Goal: Check status: Check status

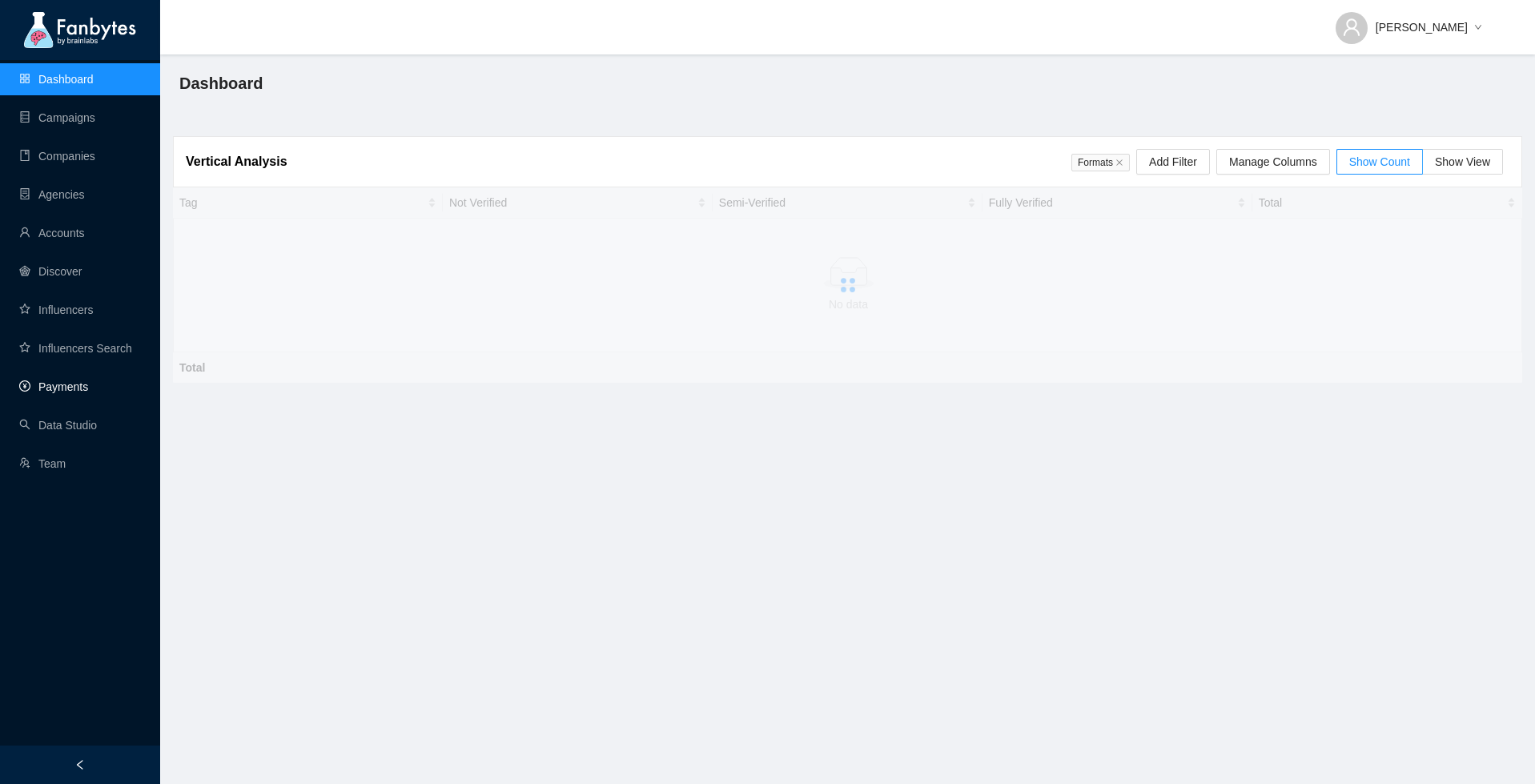
click at [64, 382] on link "Payments" at bounding box center [53, 387] width 69 height 13
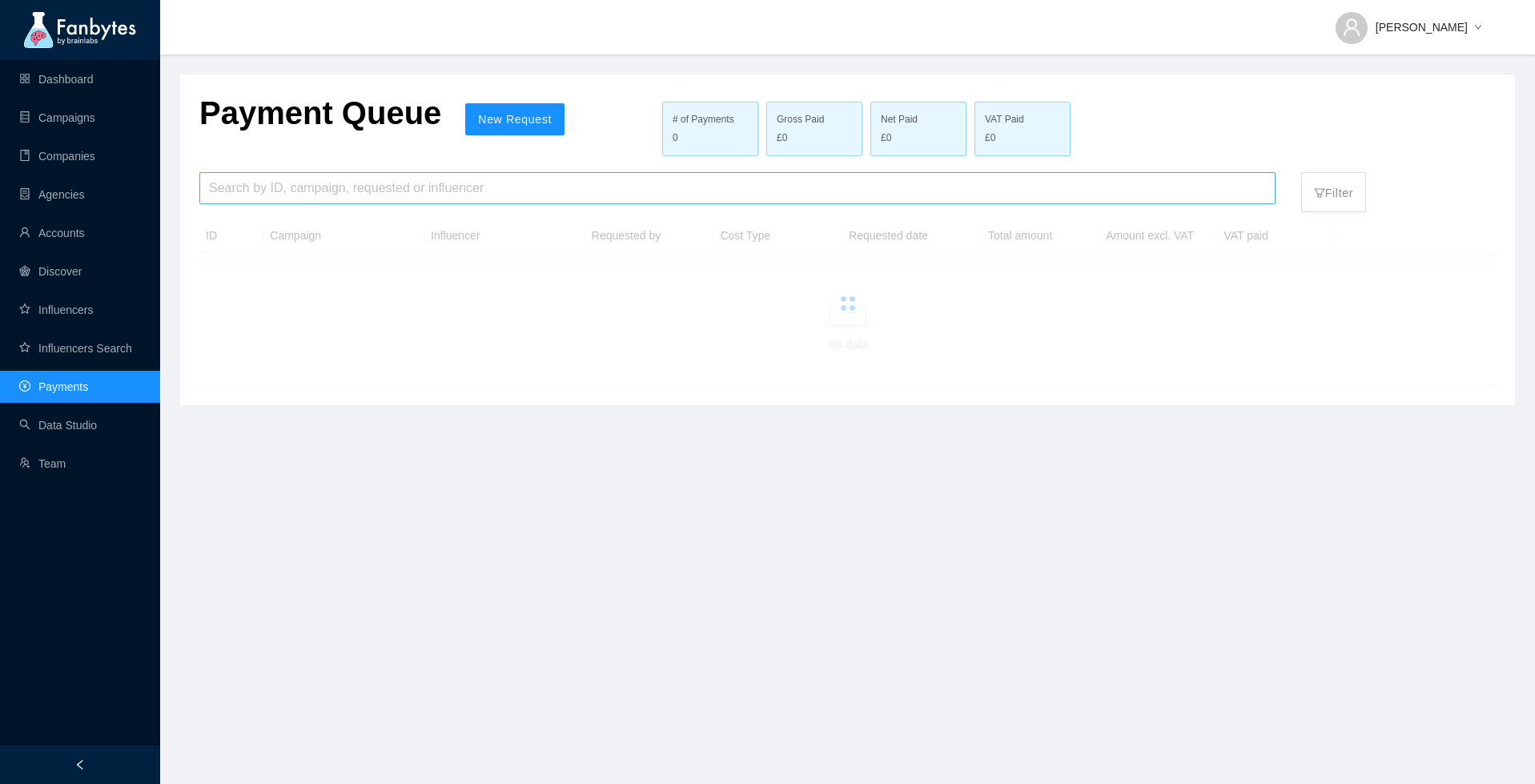
click at [256, 200] on input "search" at bounding box center [737, 188] width 1057 height 30
paste input "*****"
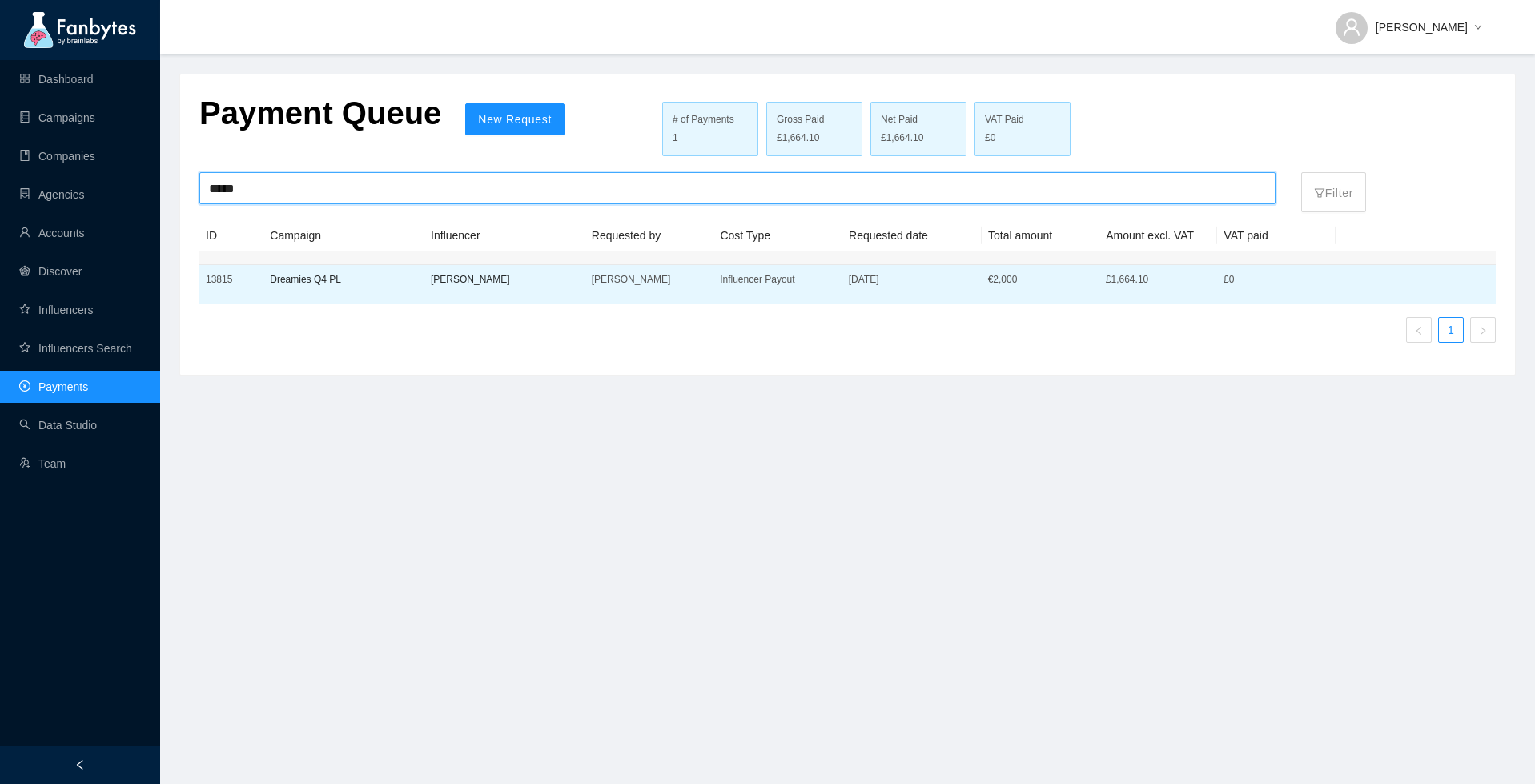
click at [451, 284] on p "[PERSON_NAME]" at bounding box center [505, 279] width 149 height 16
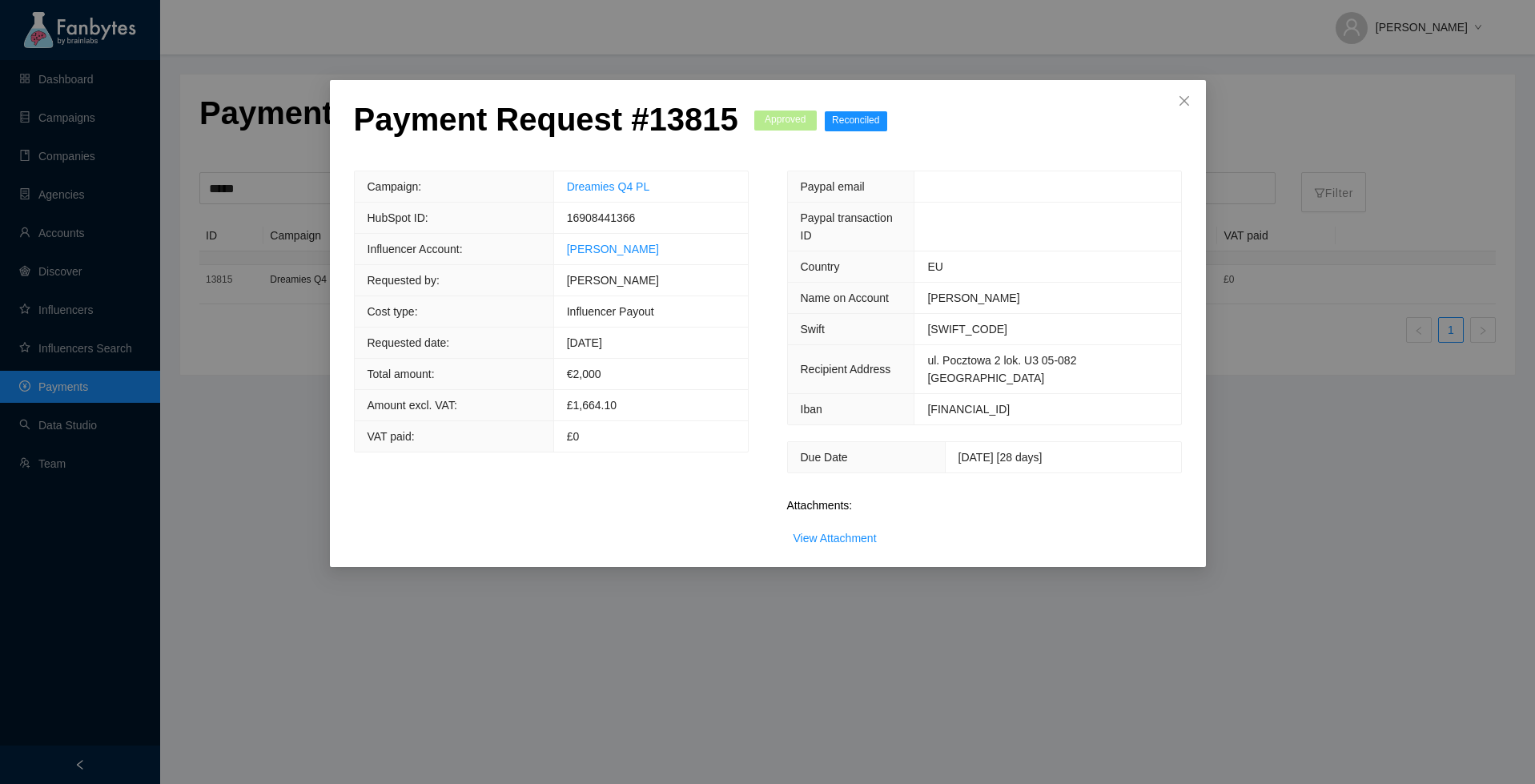
click at [854, 529] on div "View Attachment" at bounding box center [834, 537] width 83 height 17
click at [849, 532] on link "View Attachment" at bounding box center [834, 538] width 83 height 13
click at [1175, 103] on span "Close" at bounding box center [1184, 101] width 43 height 43
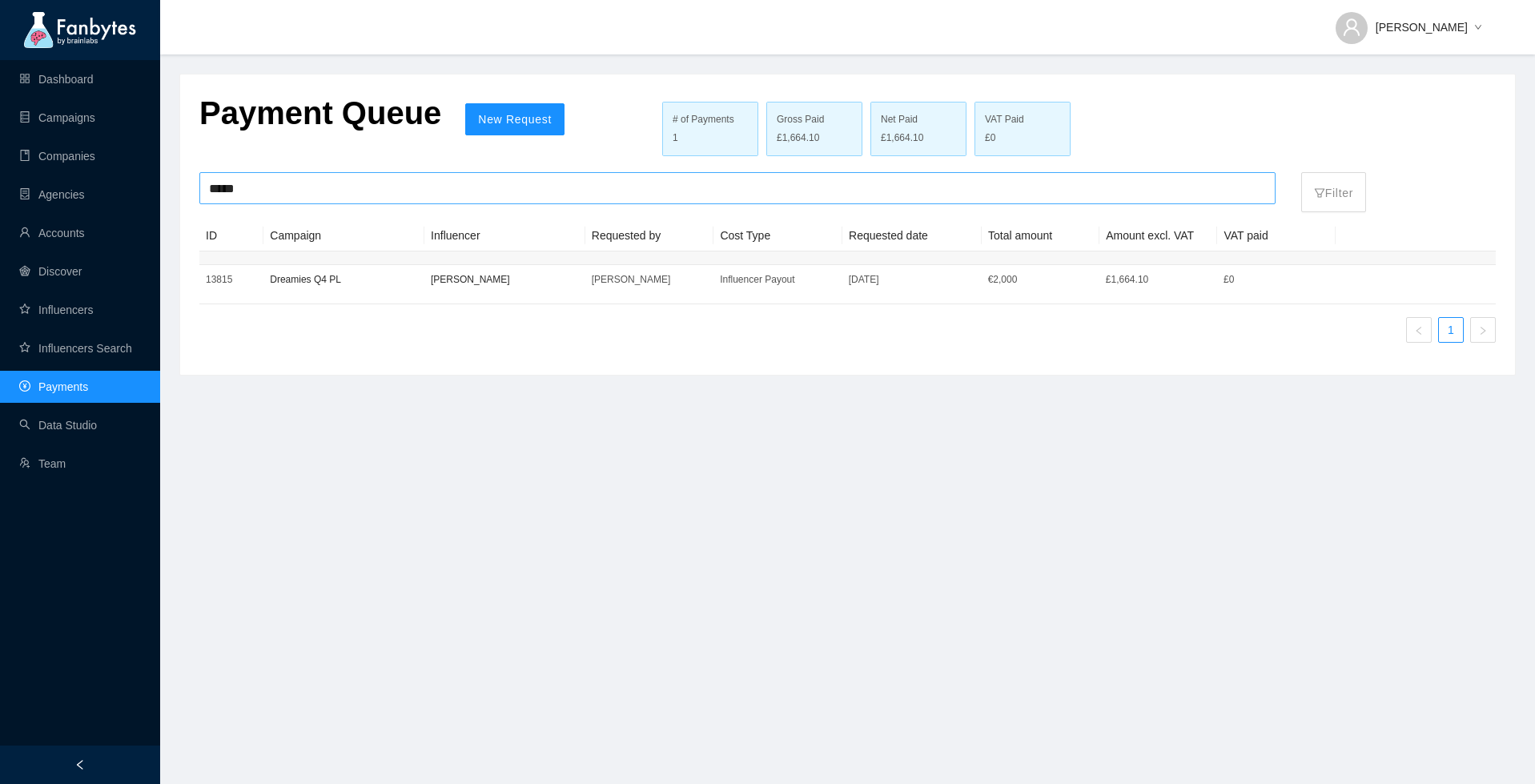
click at [778, 200] on input "*****" at bounding box center [737, 188] width 1057 height 30
paste input "******"
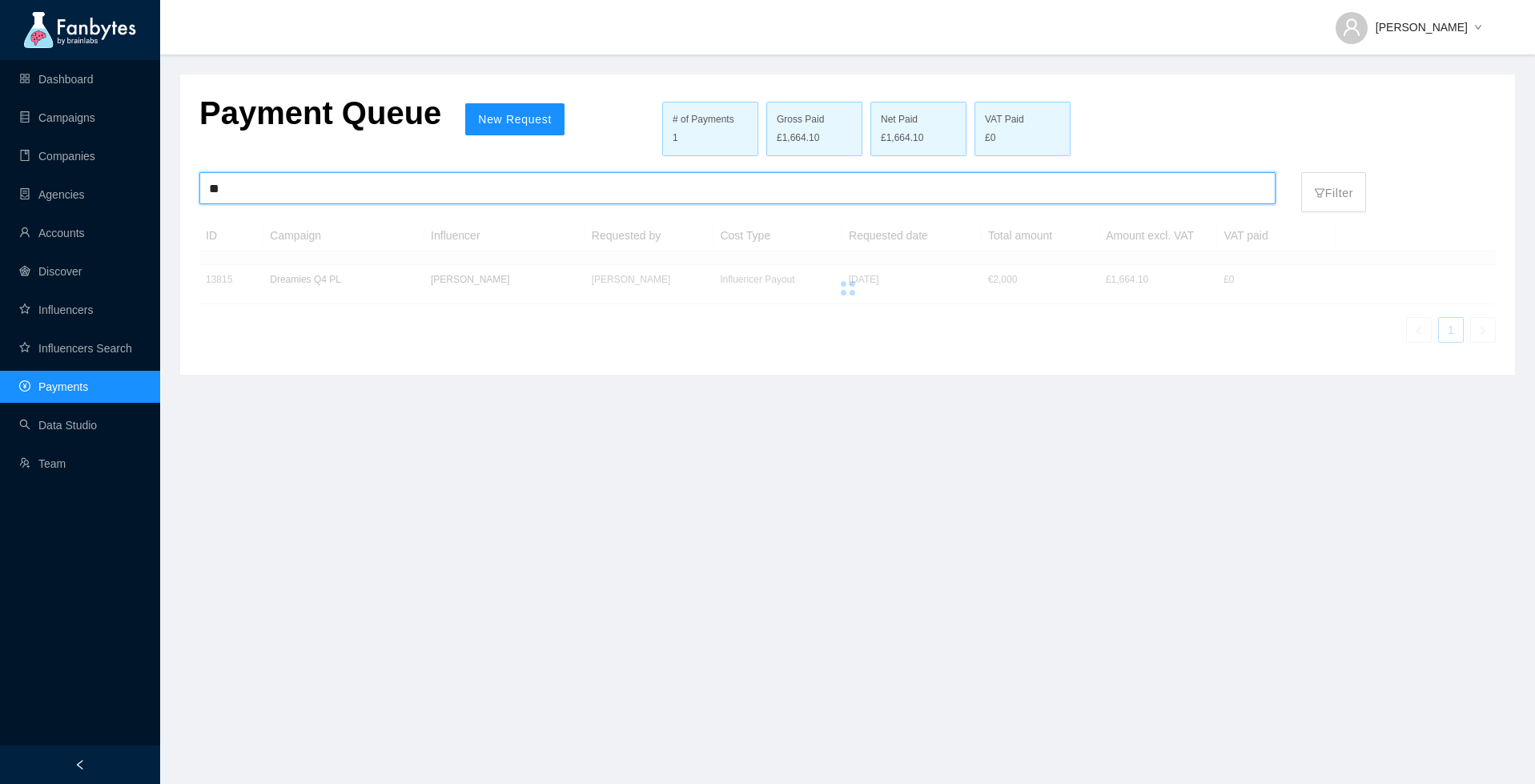
type input "*"
paste input "*****"
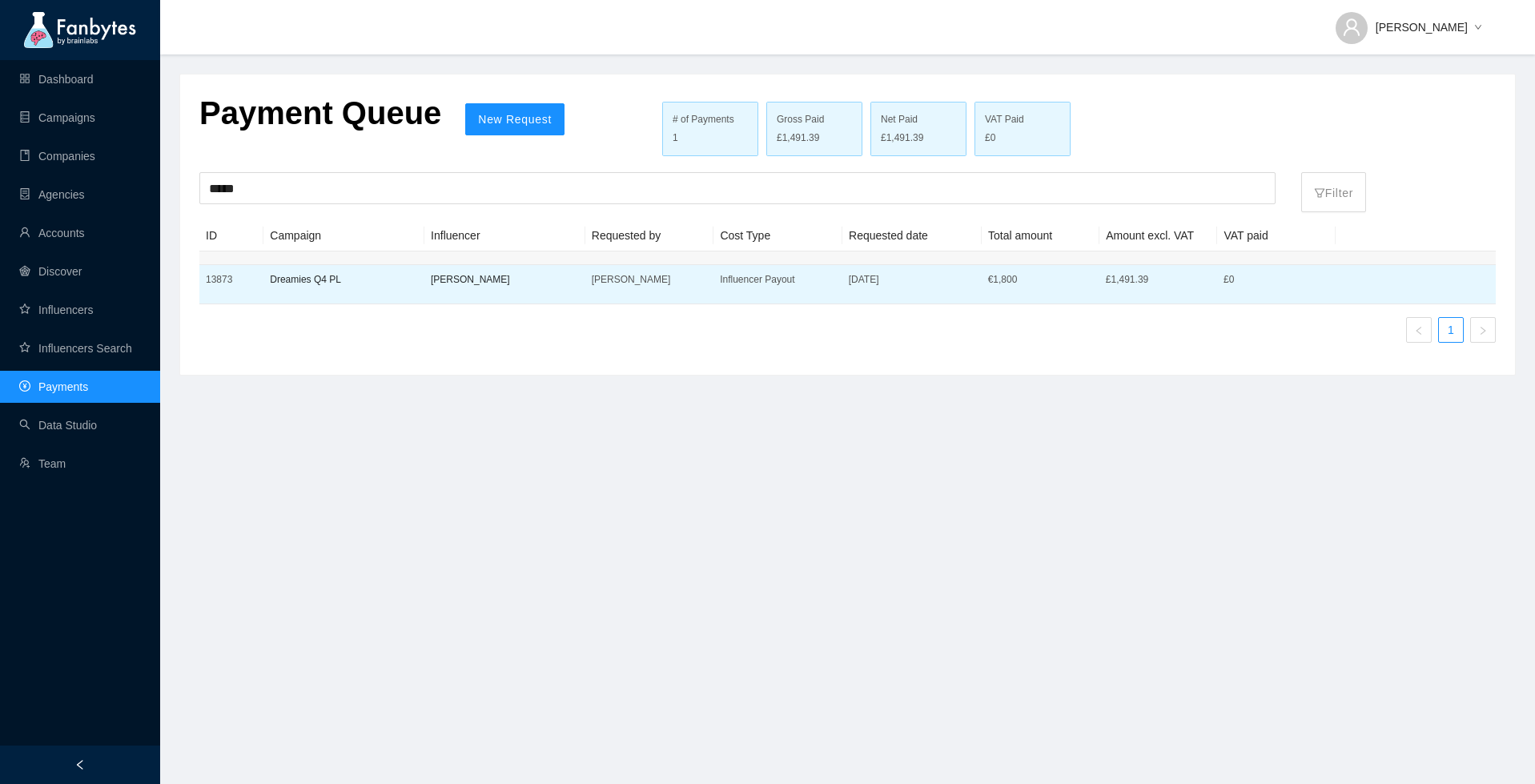
click at [875, 285] on p "[DATE]" at bounding box center [912, 279] width 127 height 16
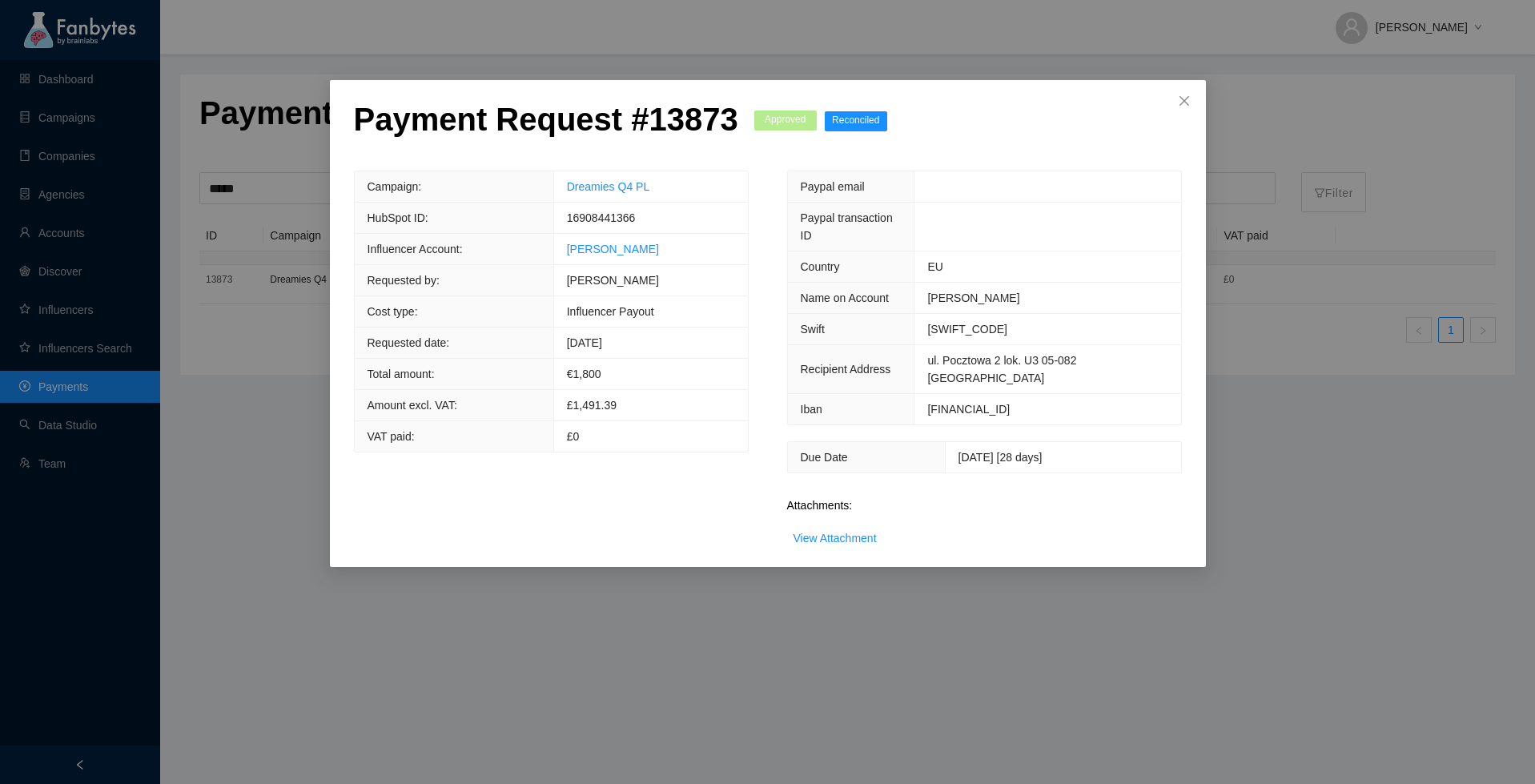
click at [944, 442] on td "[DATE] [28 days]" at bounding box center [1062, 457] width 236 height 30
click at [958, 451] on span "[DATE] [28 days]" at bounding box center [1000, 458] width 84 height 13
copy span "03"
click at [1167, 102] on span "Close" at bounding box center [1184, 101] width 43 height 43
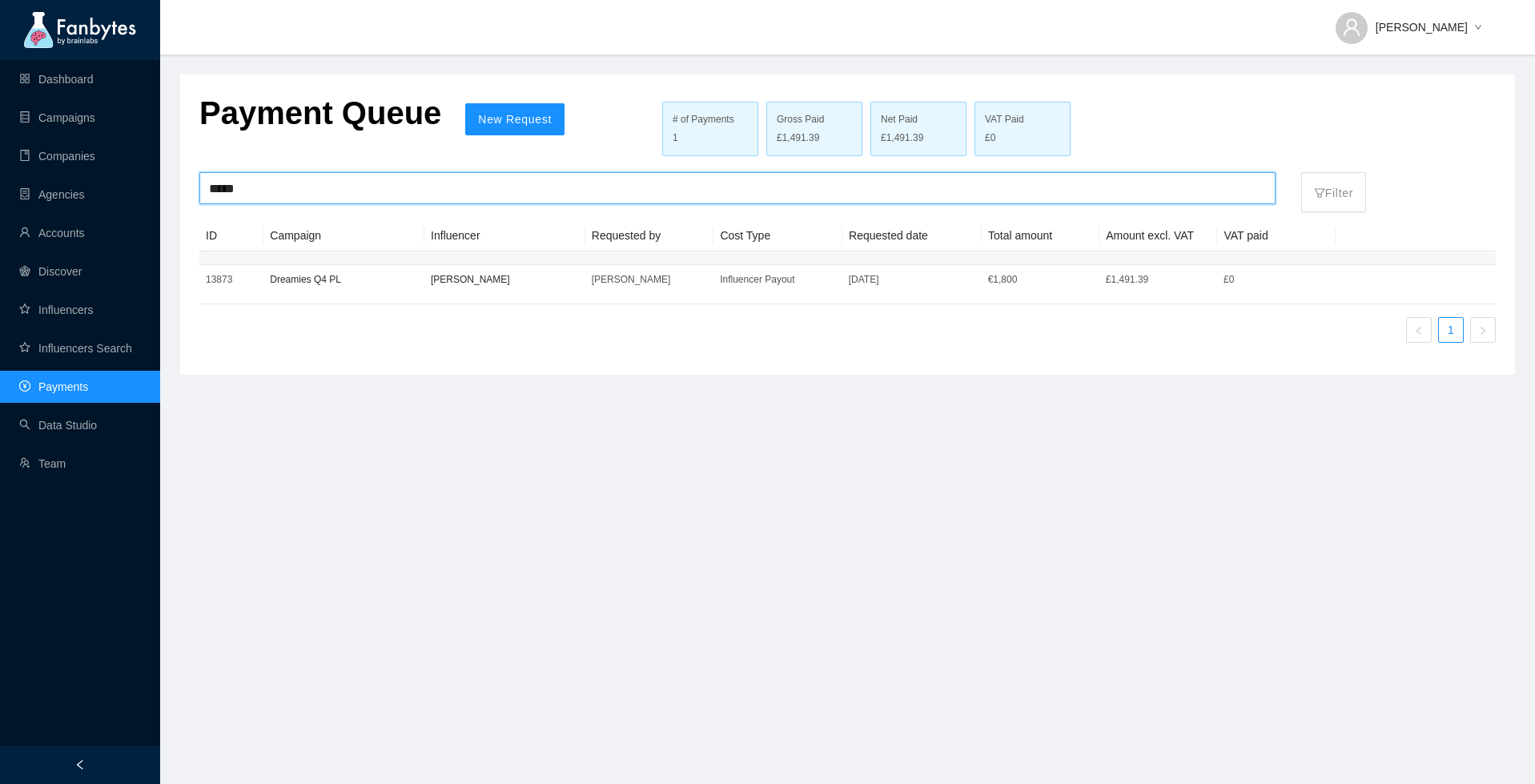
click at [236, 189] on input "*****" at bounding box center [737, 188] width 1057 height 30
paste input "search"
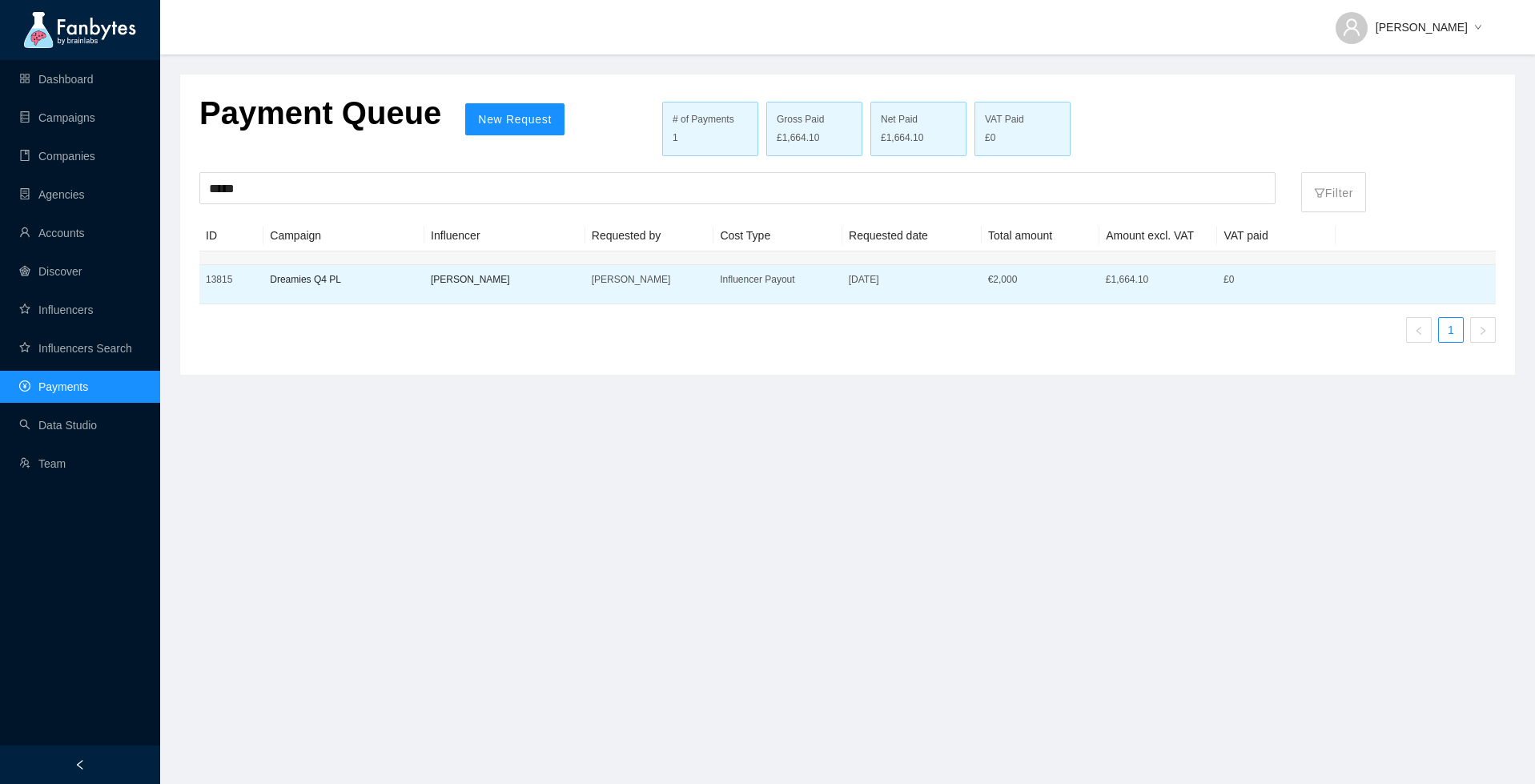
click at [511, 282] on p "[PERSON_NAME]" at bounding box center [505, 279] width 149 height 16
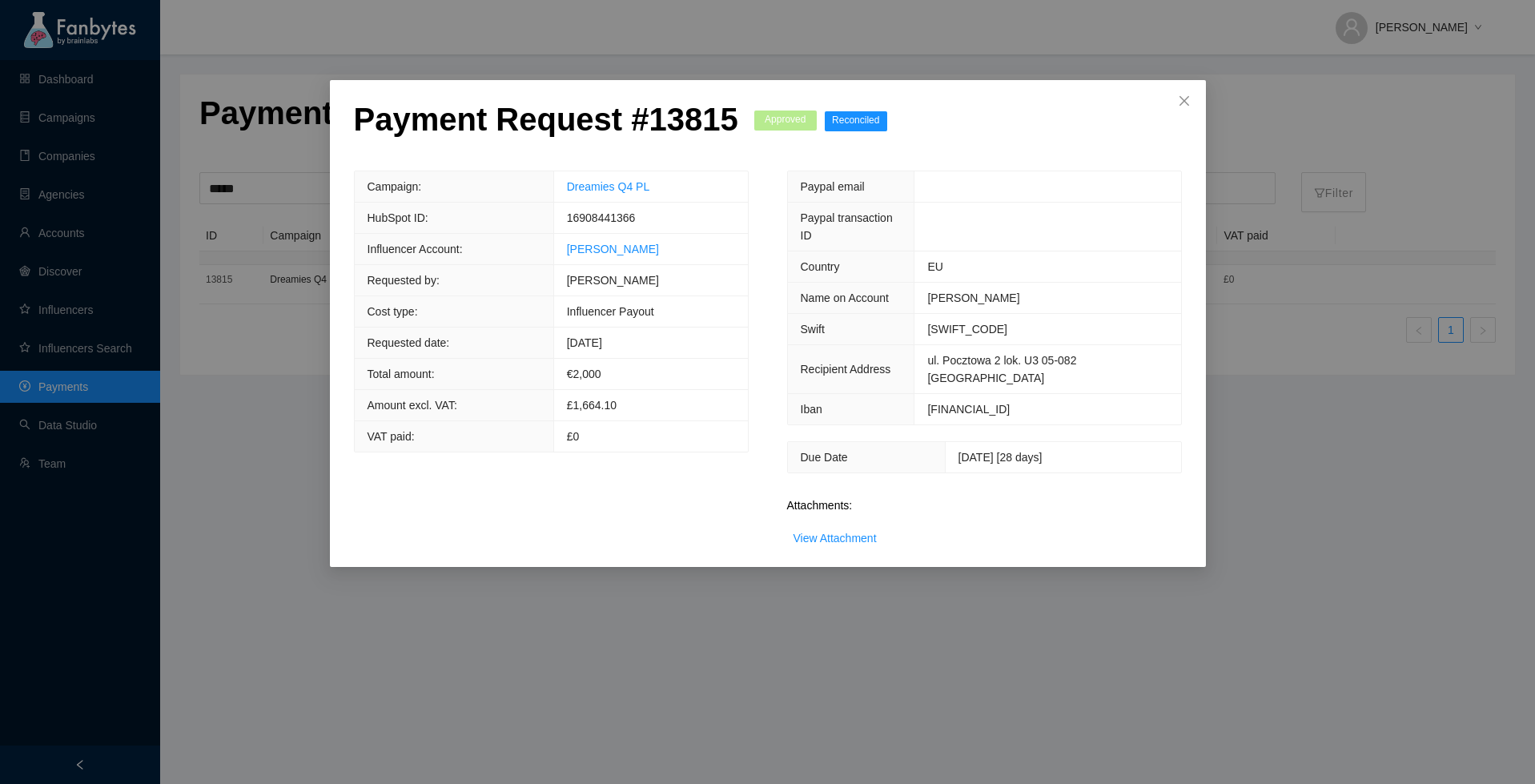
click at [958, 451] on span "[DATE] [28 days]" at bounding box center [1000, 458] width 84 height 13
copy span "27"
click at [578, 337] on span "[DATE]" at bounding box center [584, 343] width 35 height 13
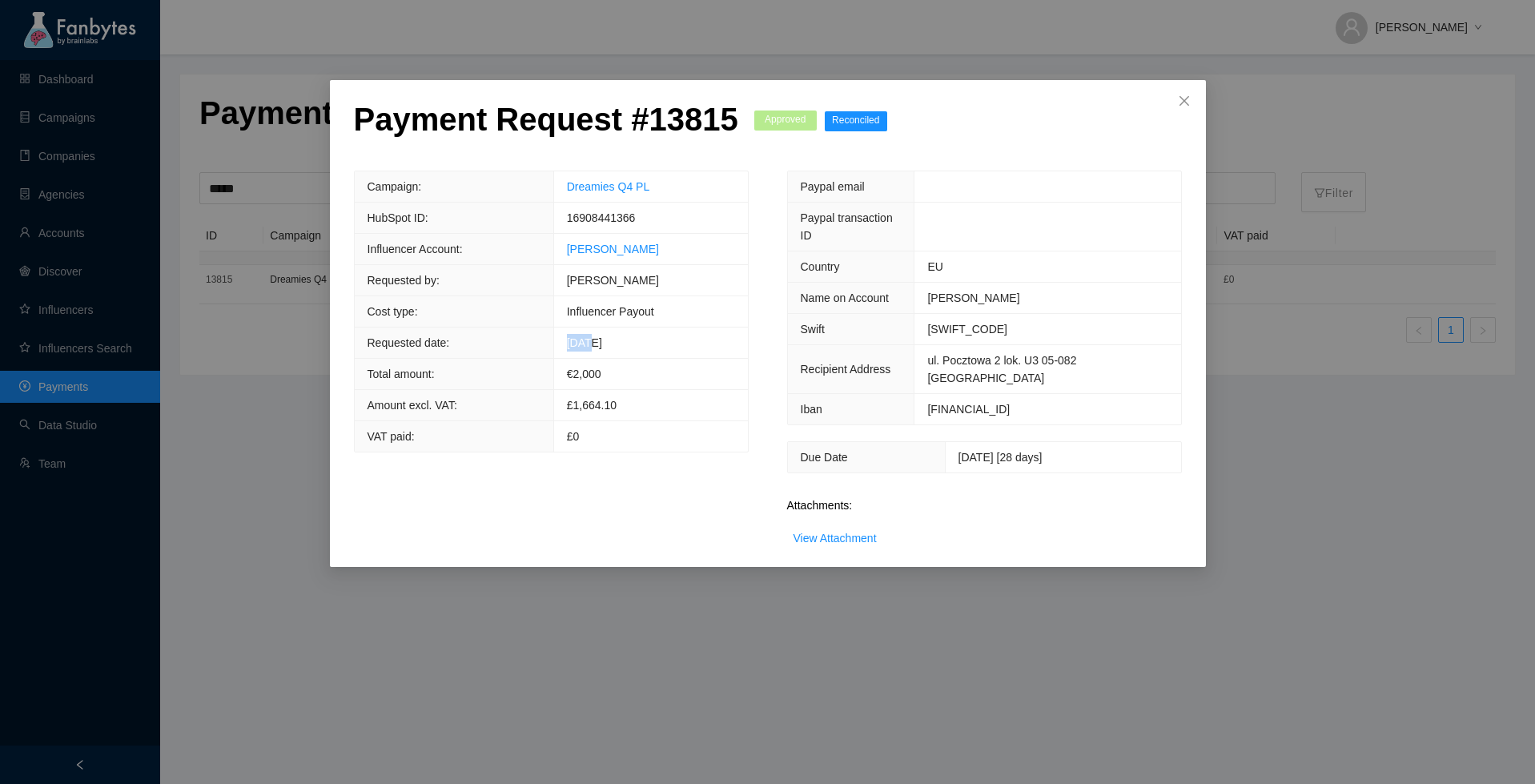
copy span "29th"
drag, startPoint x: 940, startPoint y: 417, endPoint x: 951, endPoint y: 417, distance: 11.0
click at [958, 451] on span "[DATE] [28 days]" at bounding box center [1000, 458] width 84 height 13
copy span "7"
click at [966, 314] on td "[SWIFT_CODE]" at bounding box center [1047, 329] width 267 height 31
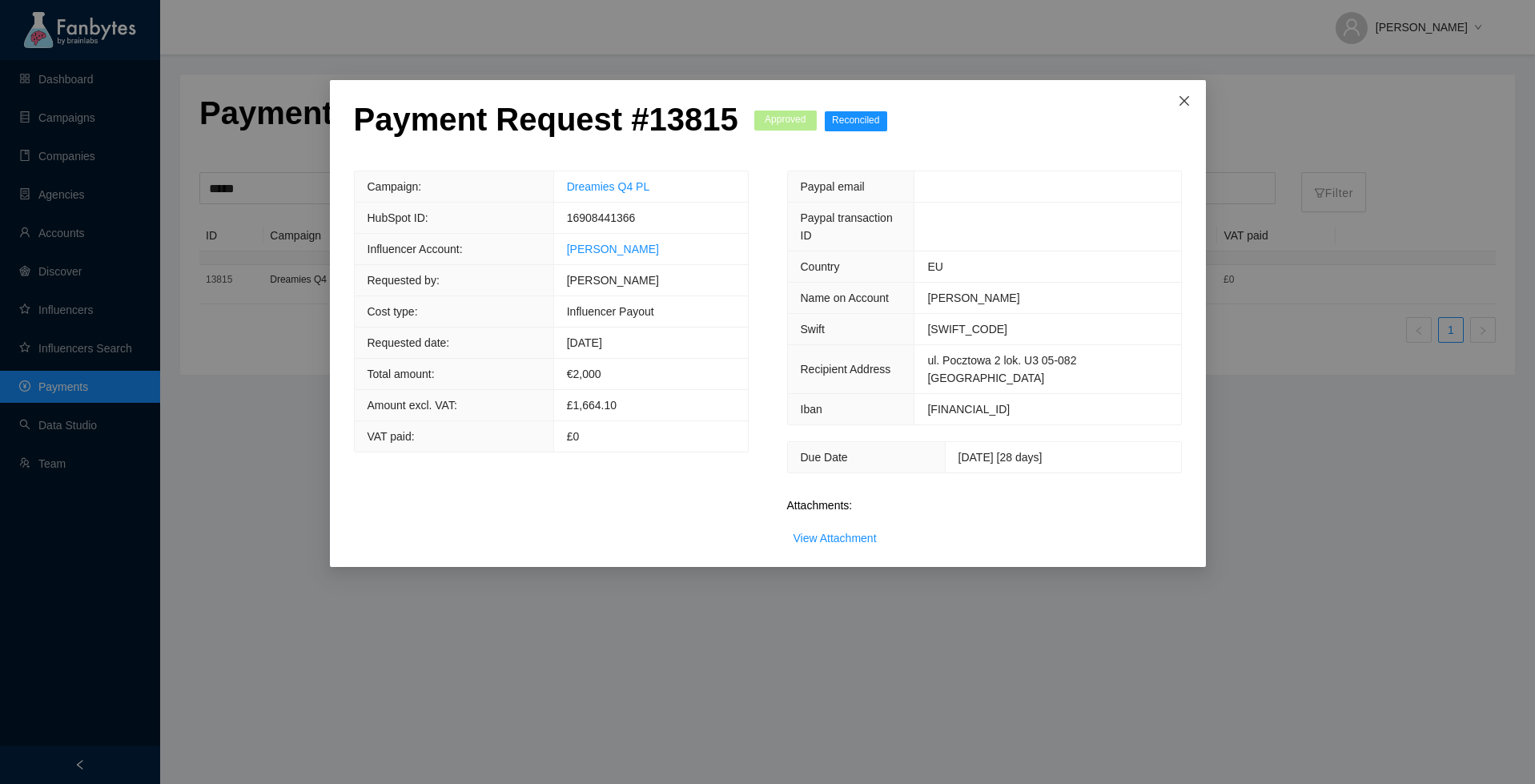
click at [1181, 105] on icon "close" at bounding box center [1185, 101] width 13 height 13
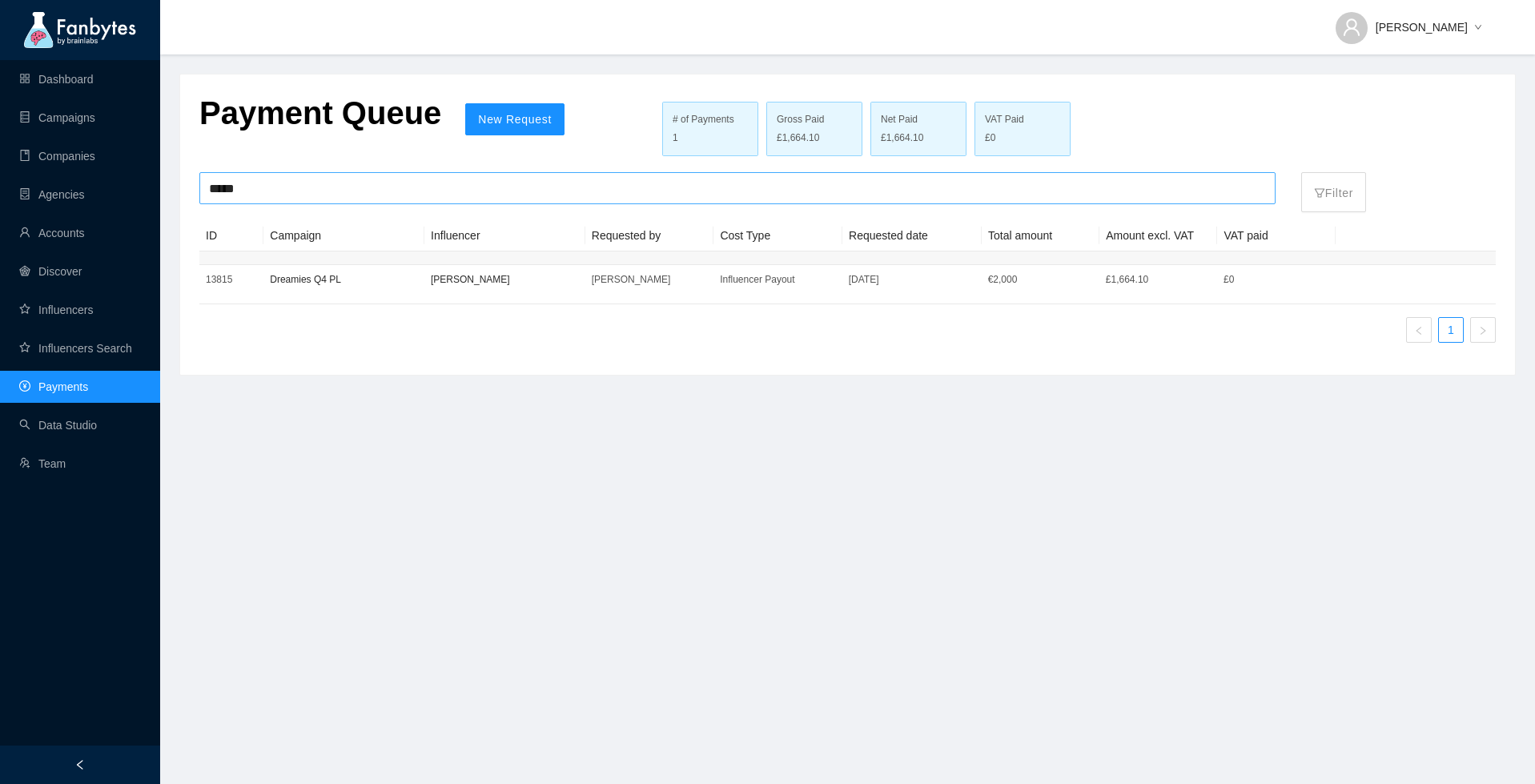
click at [365, 189] on input "*****" at bounding box center [737, 188] width 1057 height 30
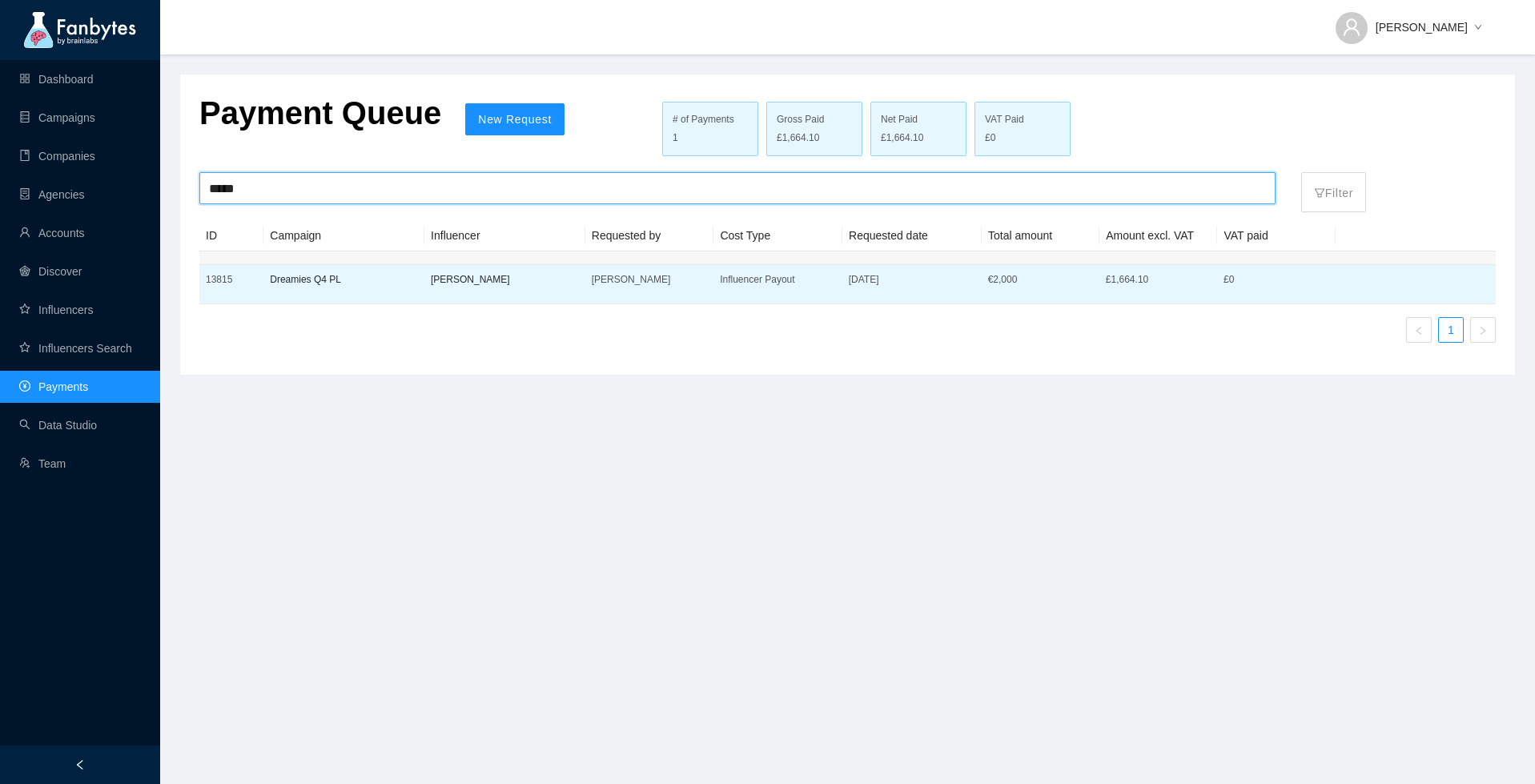
click at [599, 275] on p "[PERSON_NAME]" at bounding box center [649, 279] width 116 height 16
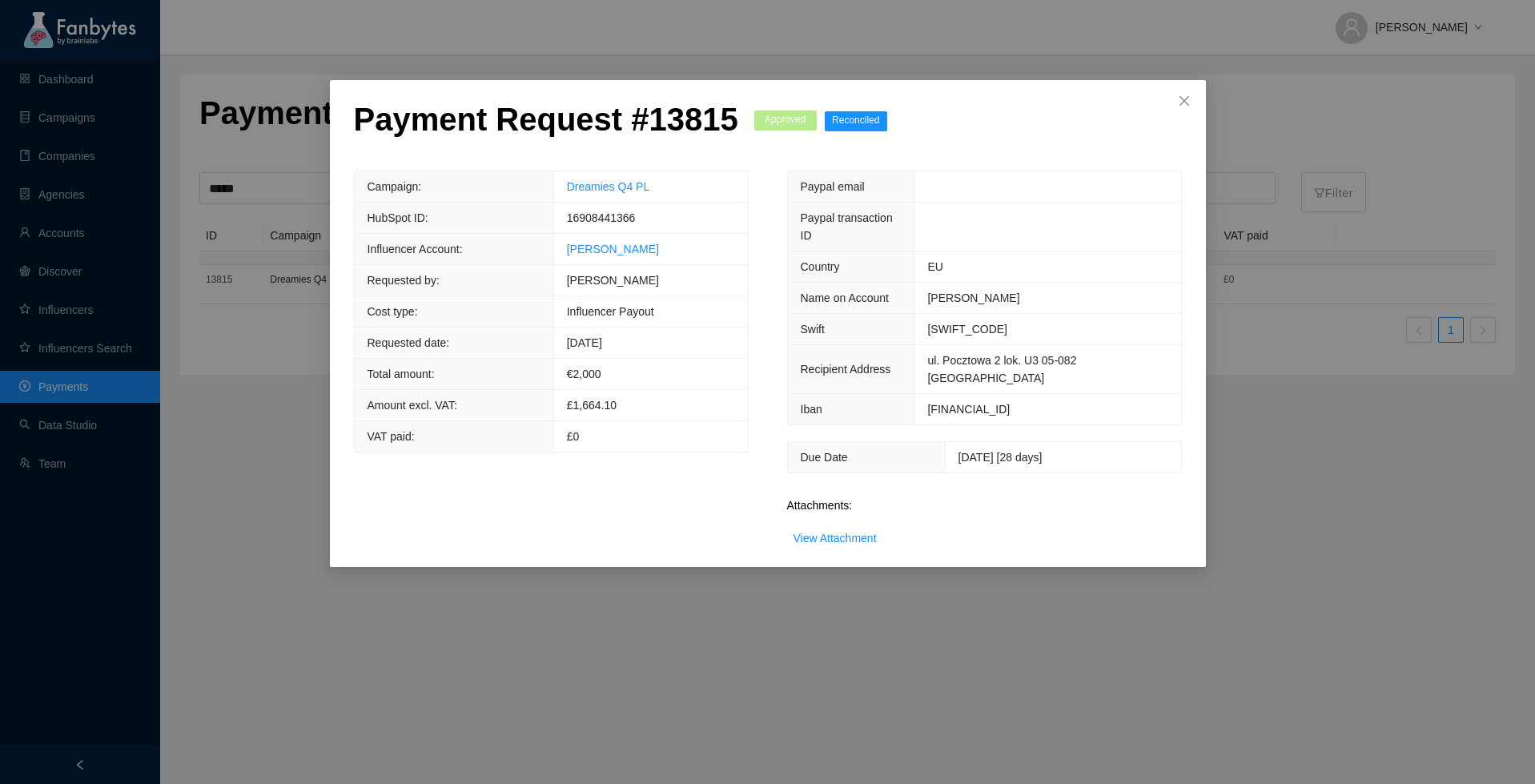
drag, startPoint x: 665, startPoint y: 331, endPoint x: 591, endPoint y: 330, distance: 74.0
click at [591, 330] on td "[DATE]" at bounding box center [649, 343] width 193 height 31
drag, startPoint x: 569, startPoint y: 332, endPoint x: 661, endPoint y: 333, distance: 92.0
click at [662, 333] on td "[DATE]" at bounding box center [649, 343] width 193 height 31
copy span "[DATE]"
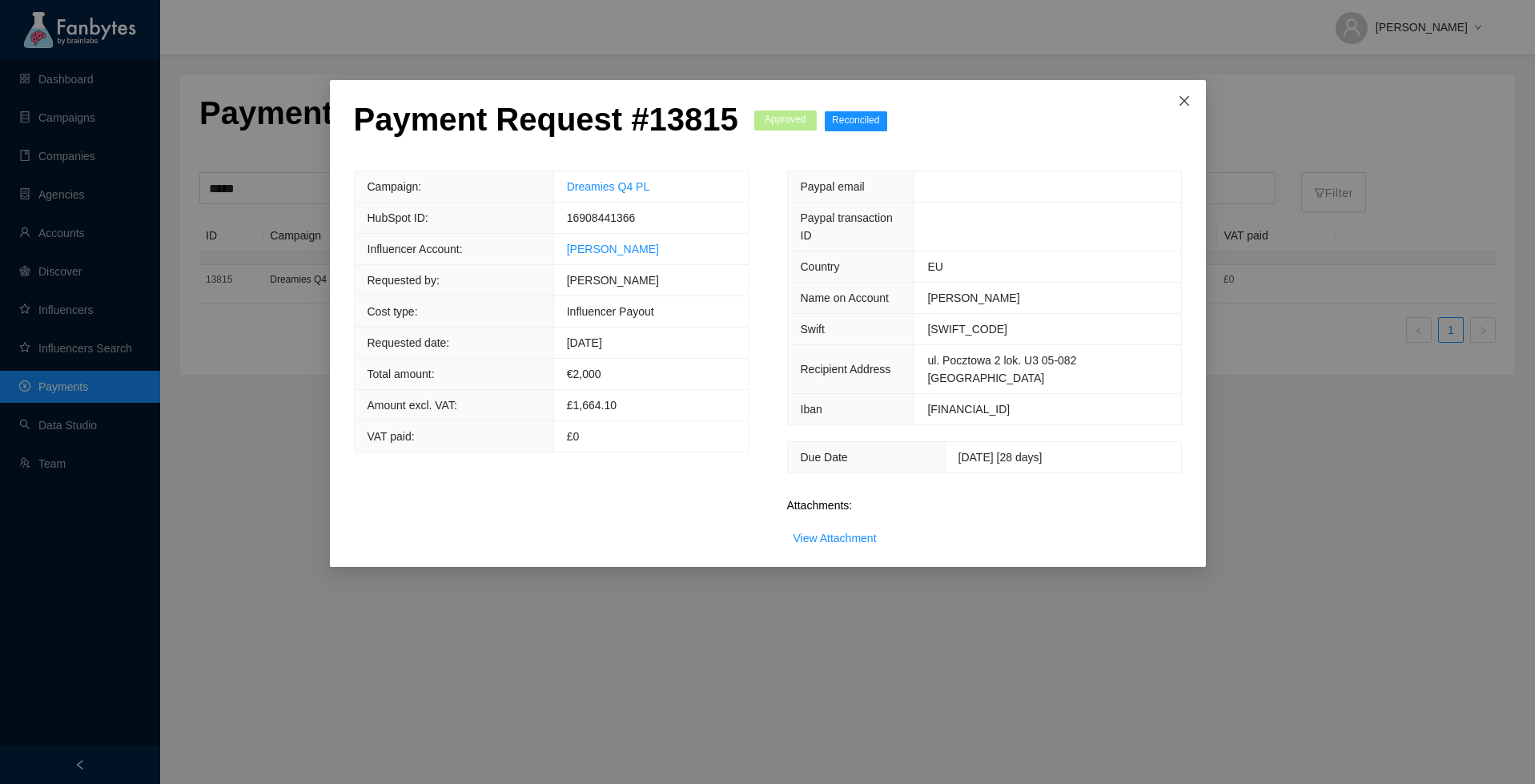
click at [1185, 108] on span "Close" at bounding box center [1184, 101] width 43 height 43
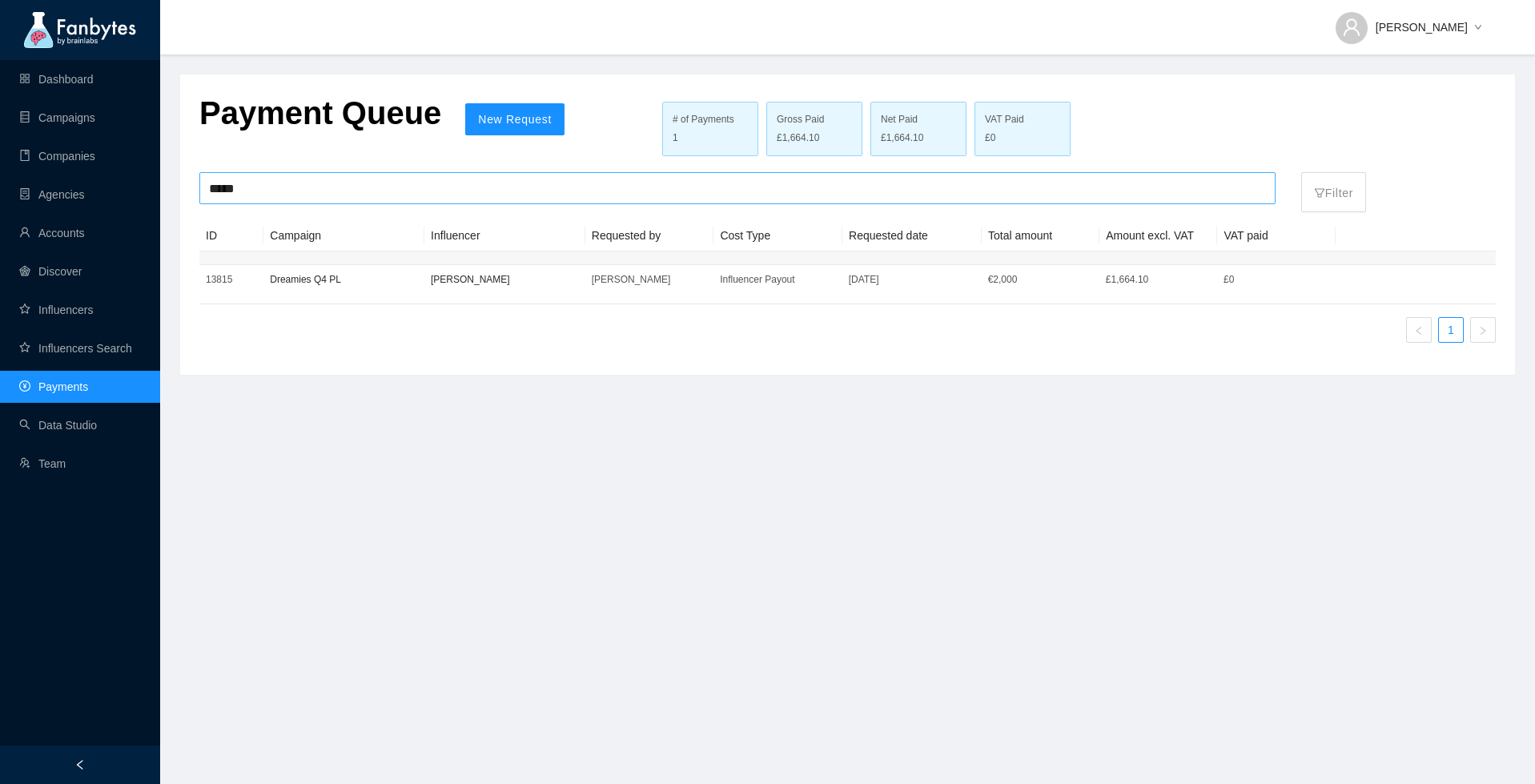
click at [402, 174] on input "*****" at bounding box center [737, 188] width 1057 height 30
paste input "search"
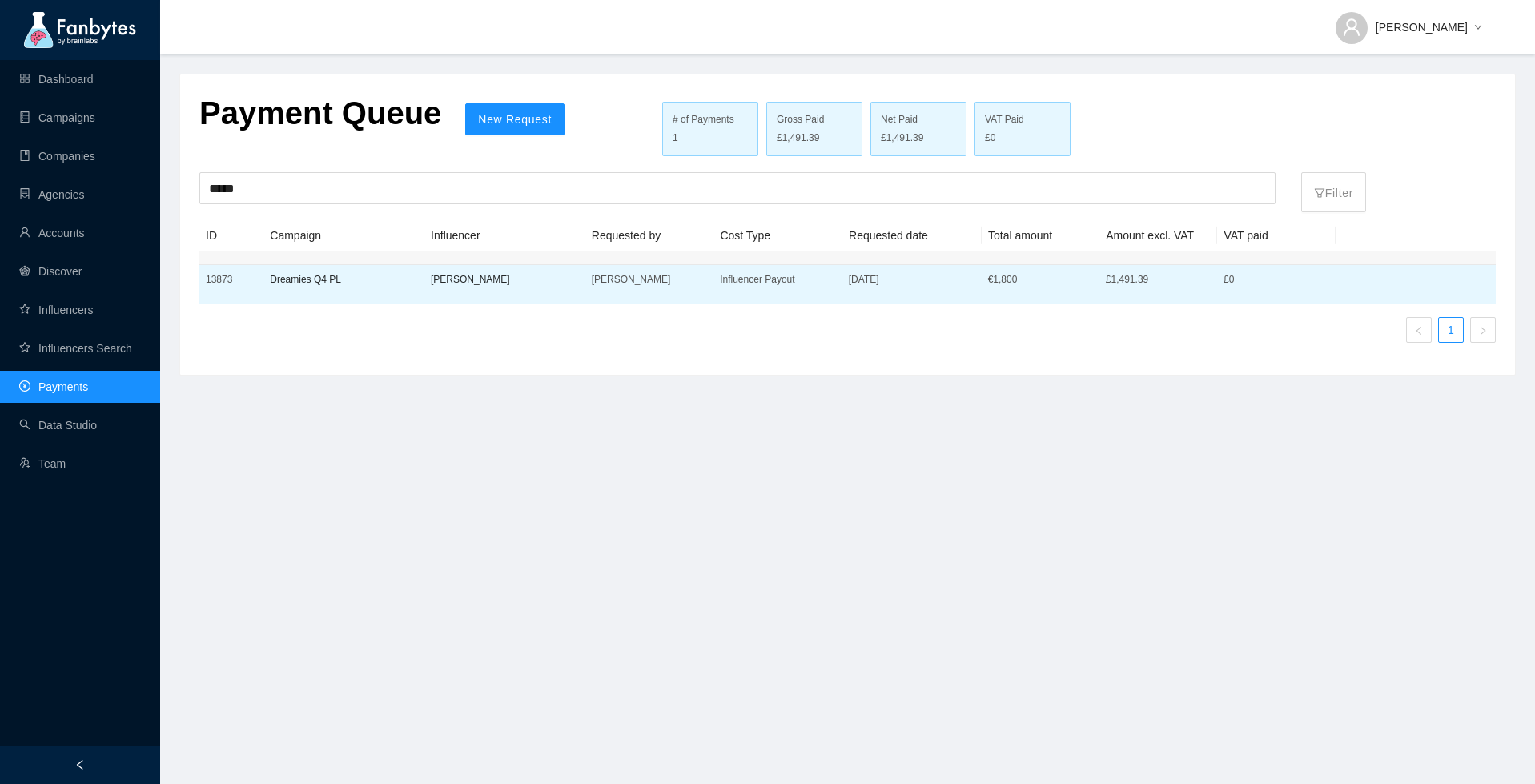
click at [300, 271] on p "Dreamies Q4 PL" at bounding box center [344, 279] width 149 height 16
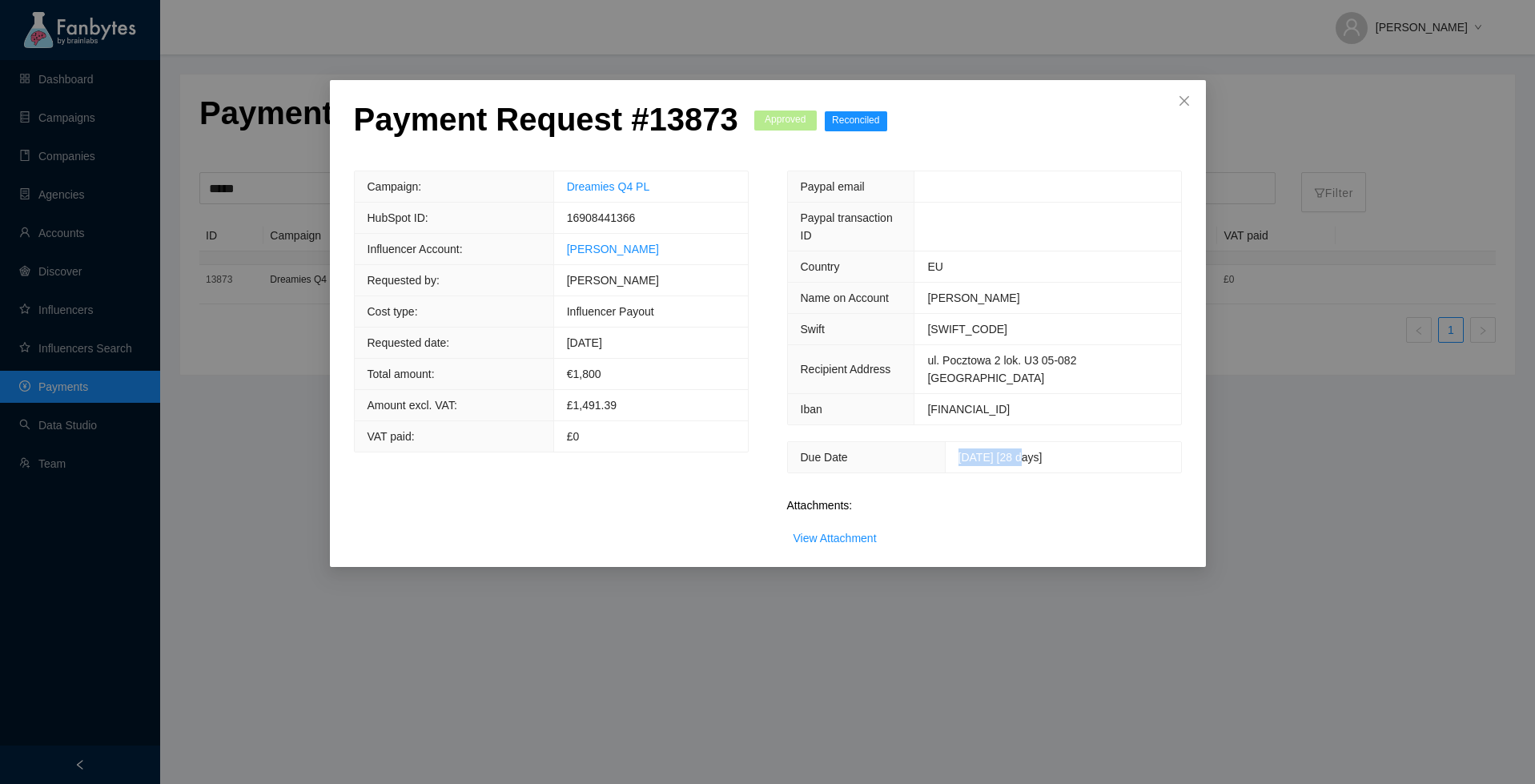
drag, startPoint x: 938, startPoint y: 421, endPoint x: 1003, endPoint y: 421, distance: 65.0
click at [1004, 451] on span "[DATE] [28 days]" at bounding box center [1000, 458] width 84 height 13
copy span "[DATE] ["
click at [837, 532] on link "View Attachment" at bounding box center [834, 538] width 83 height 13
drag, startPoint x: 622, startPoint y: 368, endPoint x: 591, endPoint y: 368, distance: 31.0
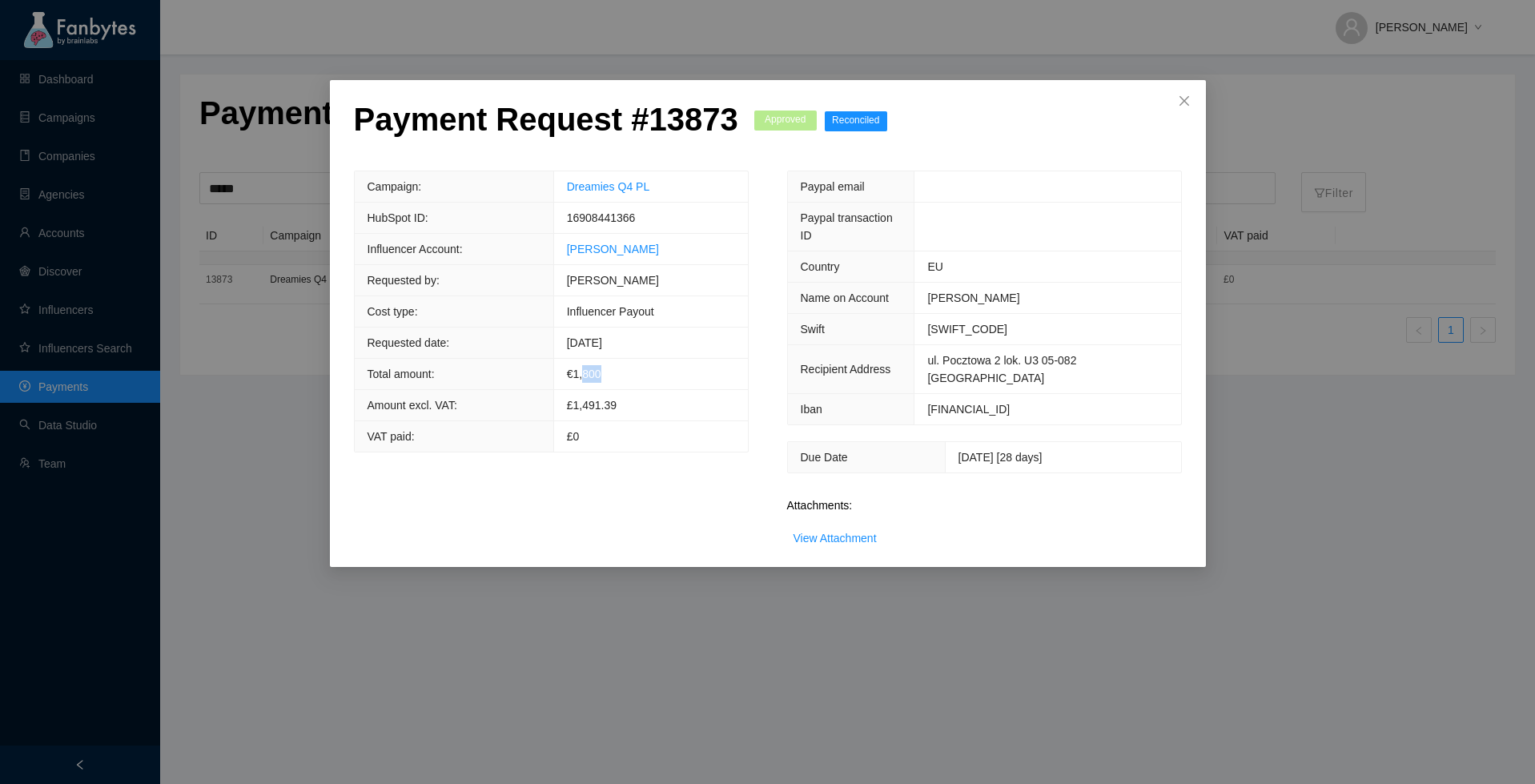
click at [591, 368] on td "€ 1,800" at bounding box center [649, 374] width 193 height 31
click at [598, 337] on span "[DATE]" at bounding box center [584, 343] width 35 height 13
click at [1207, 94] on div "Payment Request # 13873 Approved Reconciled Campaign: Dreamies Q4 PL HubSpot ID…" at bounding box center [768, 392] width 1535 height 784
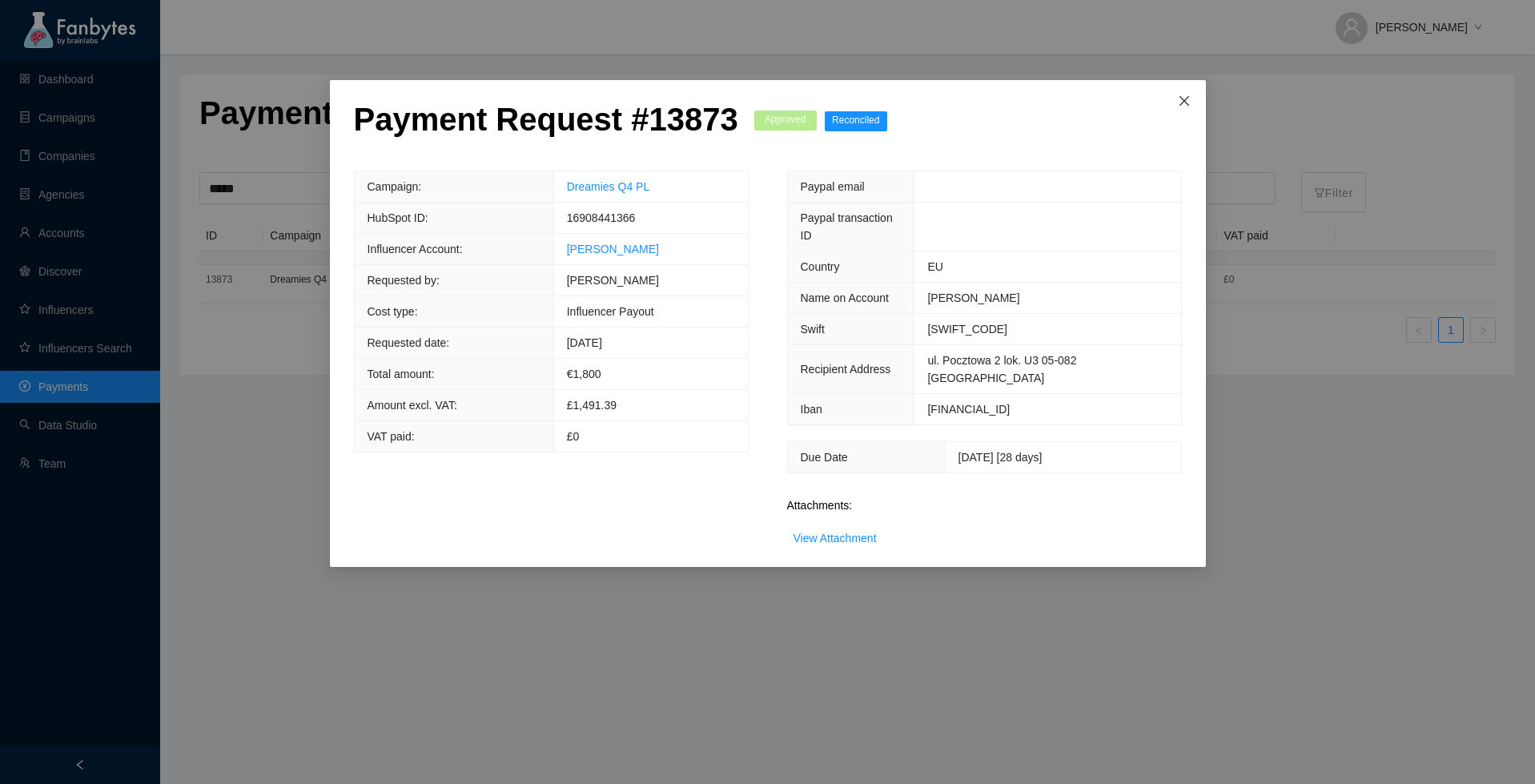
click at [1188, 98] on icon "close" at bounding box center [1185, 101] width 13 height 13
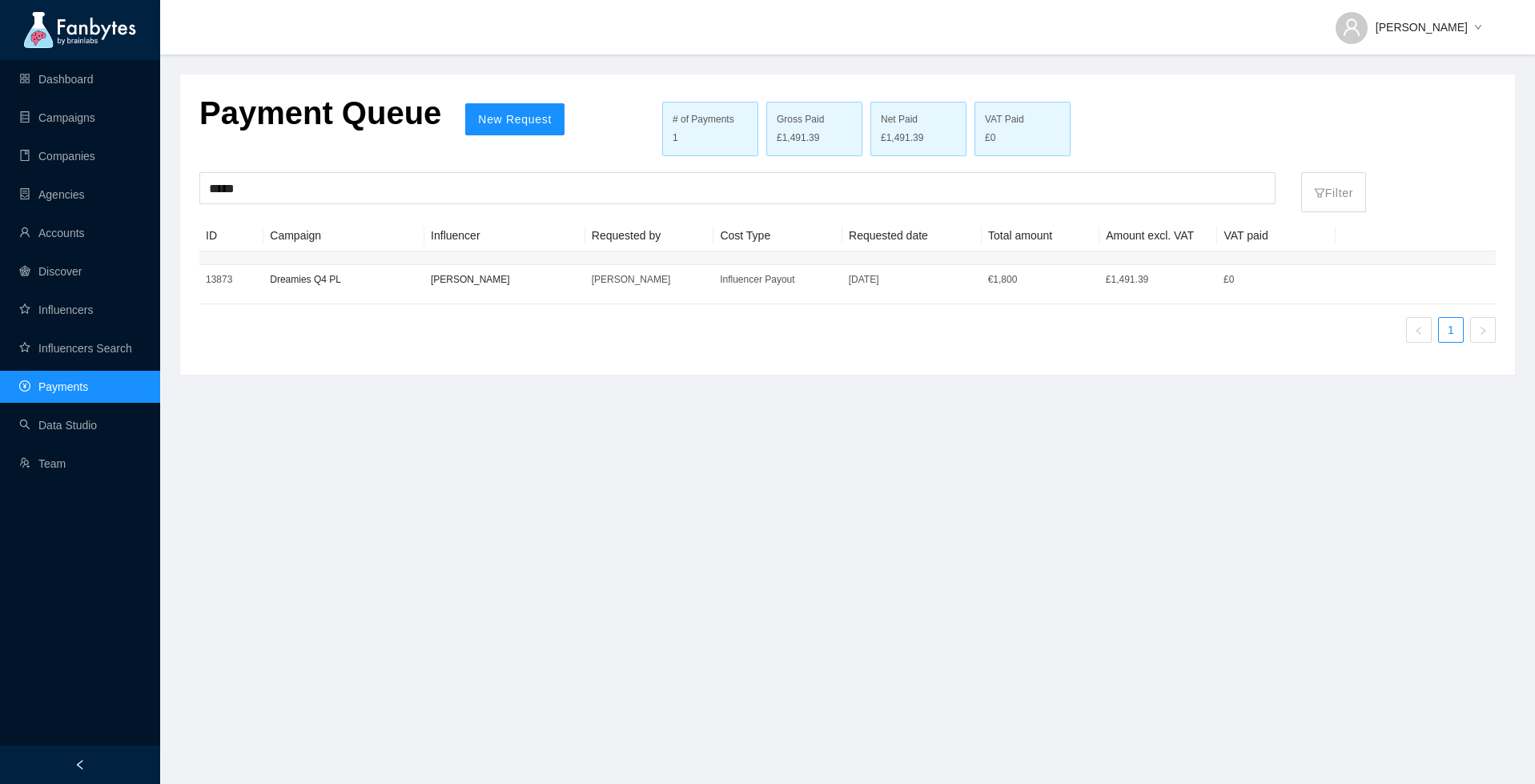
click at [502, 212] on div "***** Filter 1 results ID Campaign Influencer Requested by Cost Type Requested …" at bounding box center [847, 264] width 1297 height 183
click at [497, 207] on div "*****" at bounding box center [737, 193] width 1102 height 40
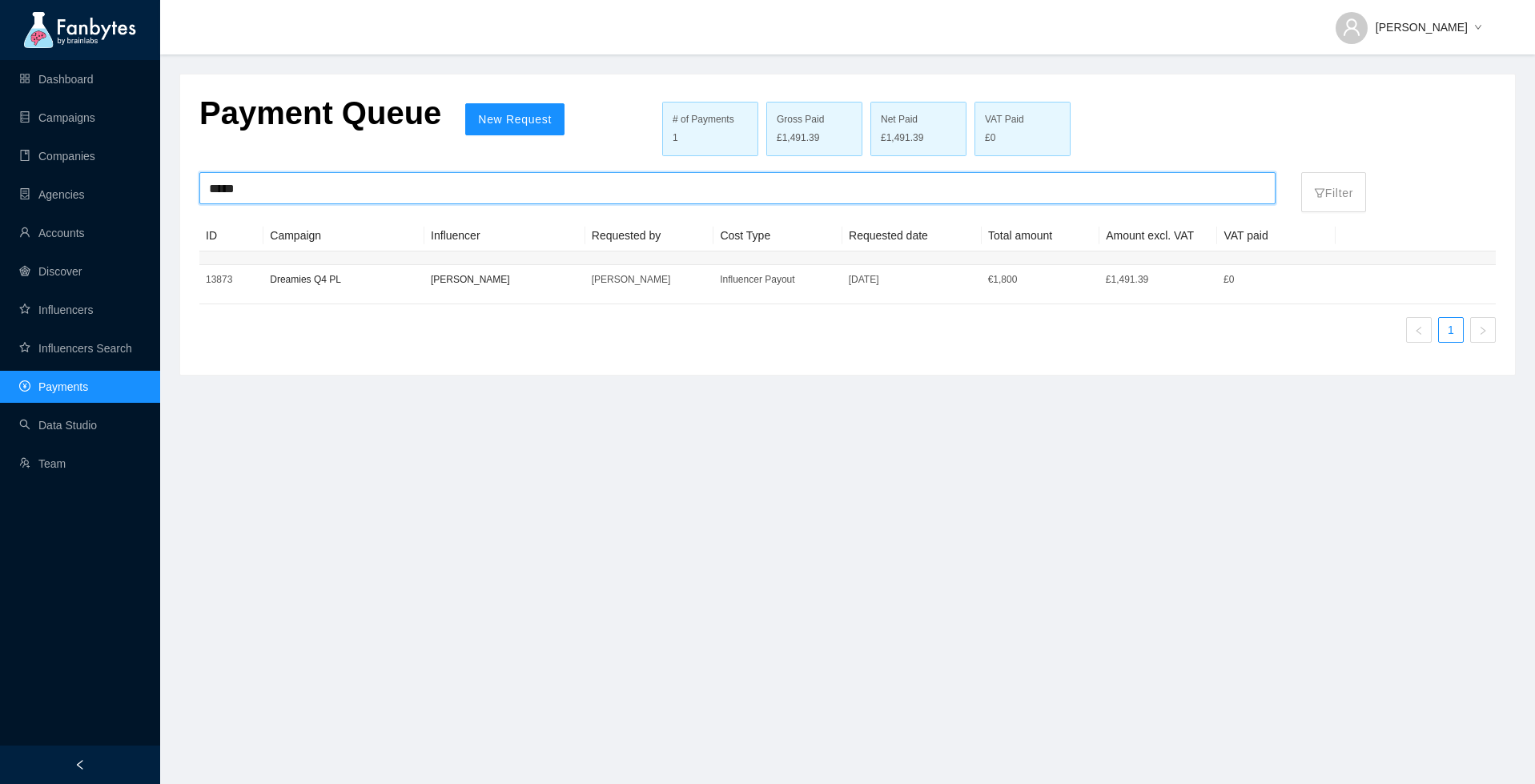
click at [488, 195] on input "*****" at bounding box center [737, 188] width 1057 height 30
paste input "search"
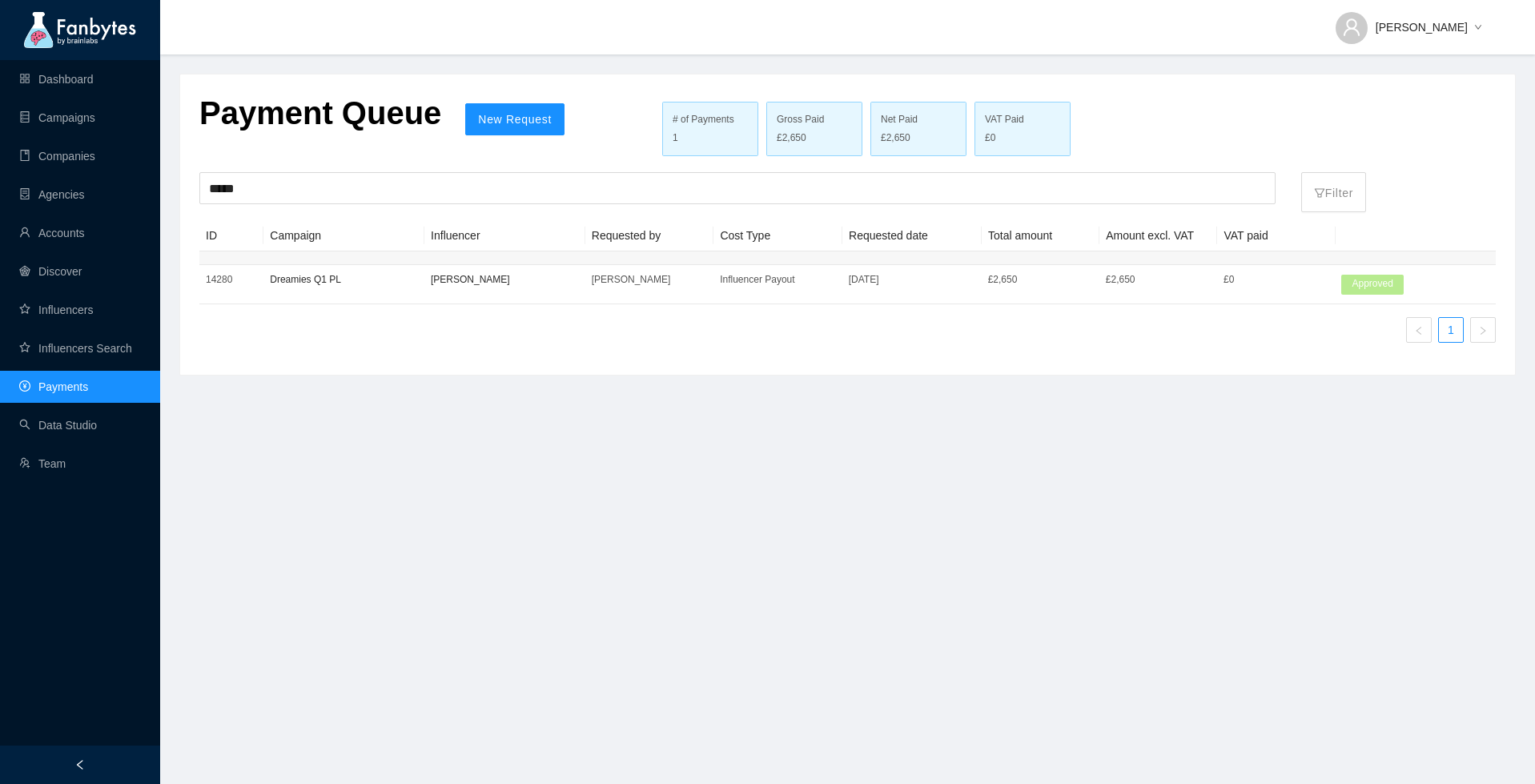
click at [466, 282] on p "[PERSON_NAME]" at bounding box center [505, 279] width 149 height 16
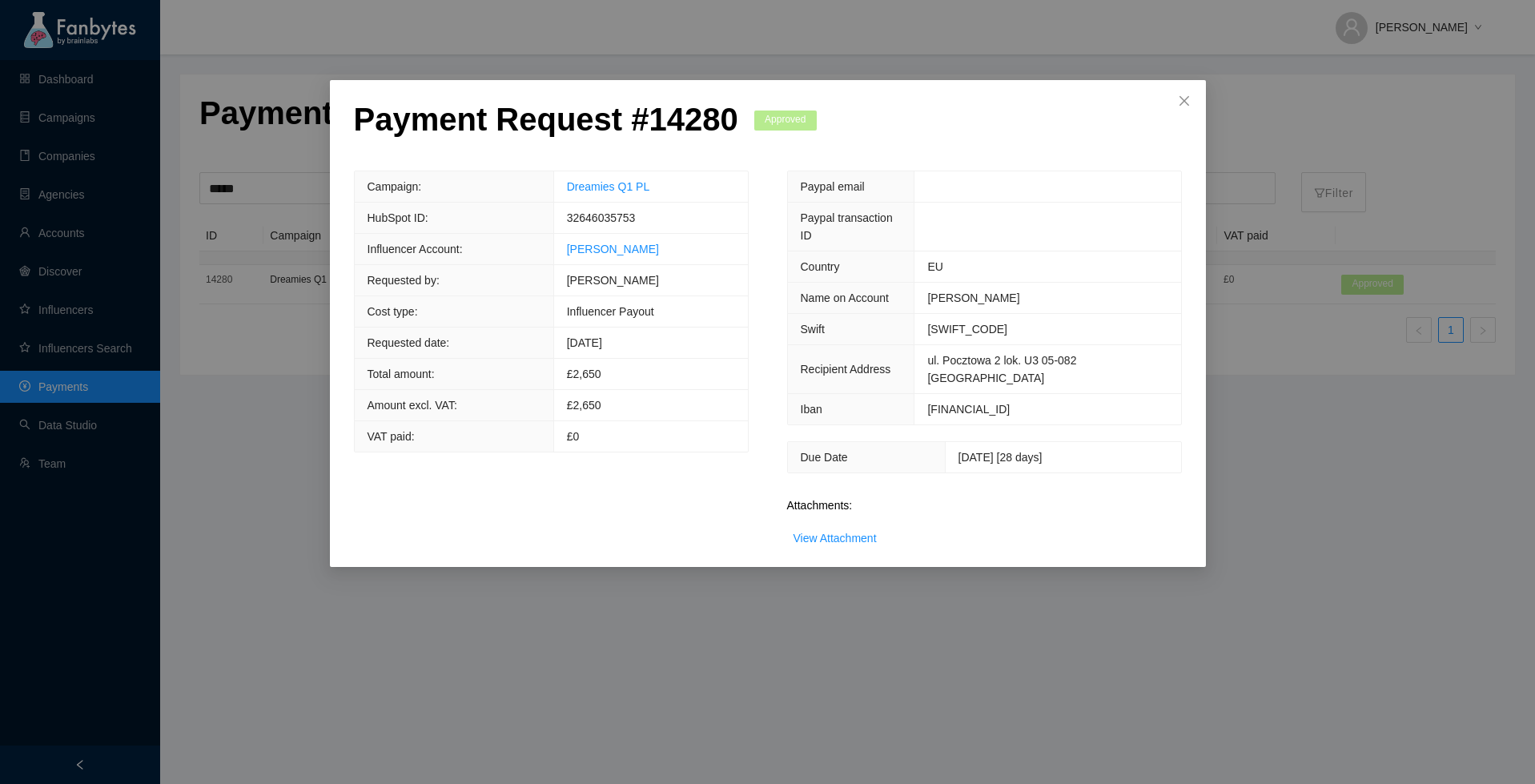
click at [812, 529] on div "View Attachment" at bounding box center [834, 537] width 83 height 17
click at [819, 532] on link "View Attachment" at bounding box center [834, 538] width 83 height 13
drag, startPoint x: 654, startPoint y: 338, endPoint x: 571, endPoint y: 345, distance: 83.3
click at [553, 338] on tr "Requested date: [DATE]" at bounding box center [551, 343] width 393 height 31
click at [851, 529] on div "View Attachment" at bounding box center [834, 537] width 83 height 17
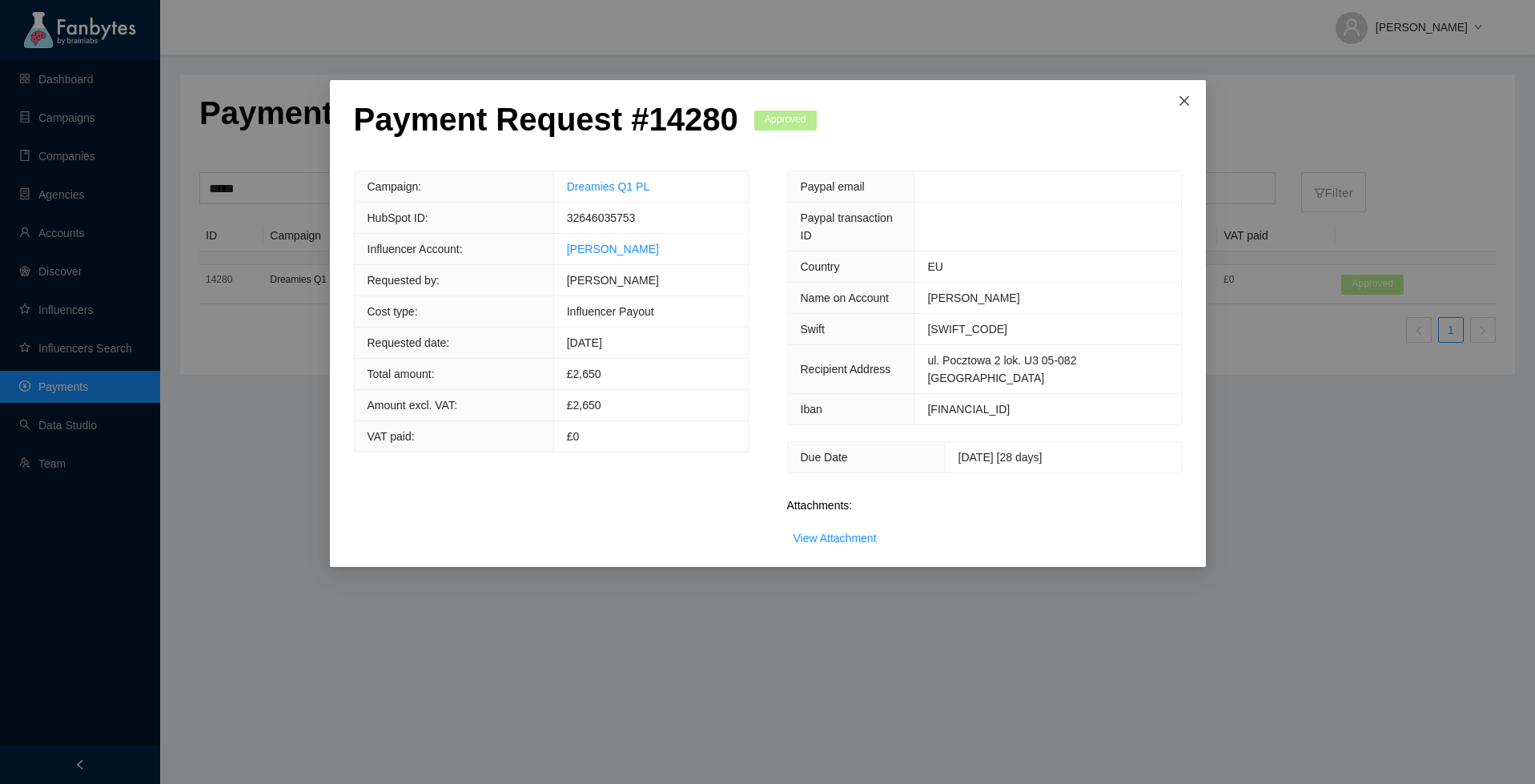
click at [1172, 105] on span "Close" at bounding box center [1184, 101] width 43 height 43
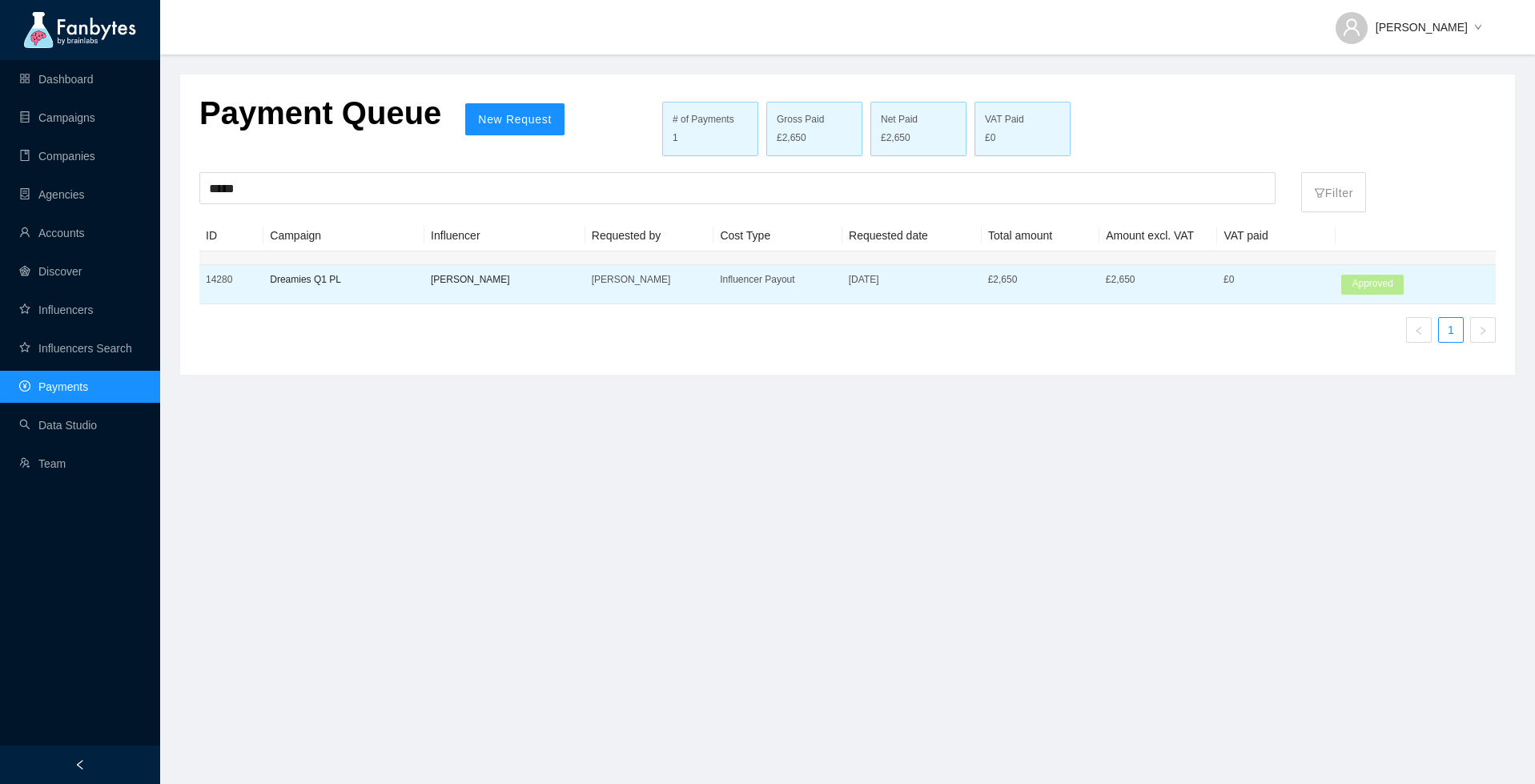
click at [737, 284] on p "Influencer Payout" at bounding box center [778, 279] width 116 height 16
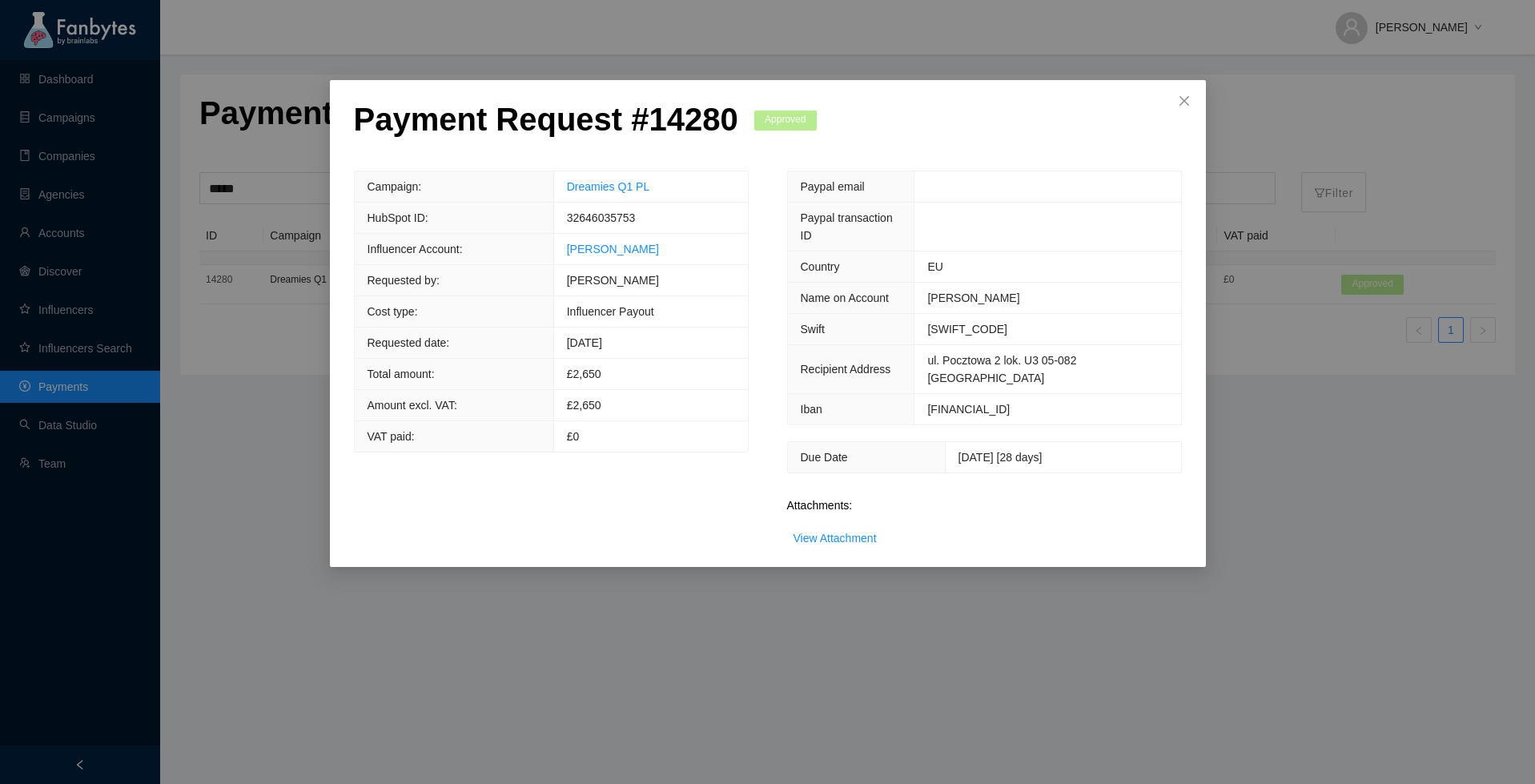
click at [958, 451] on span "[DATE] [28 days]" at bounding box center [1000, 458] width 84 height 13
copy span "28"
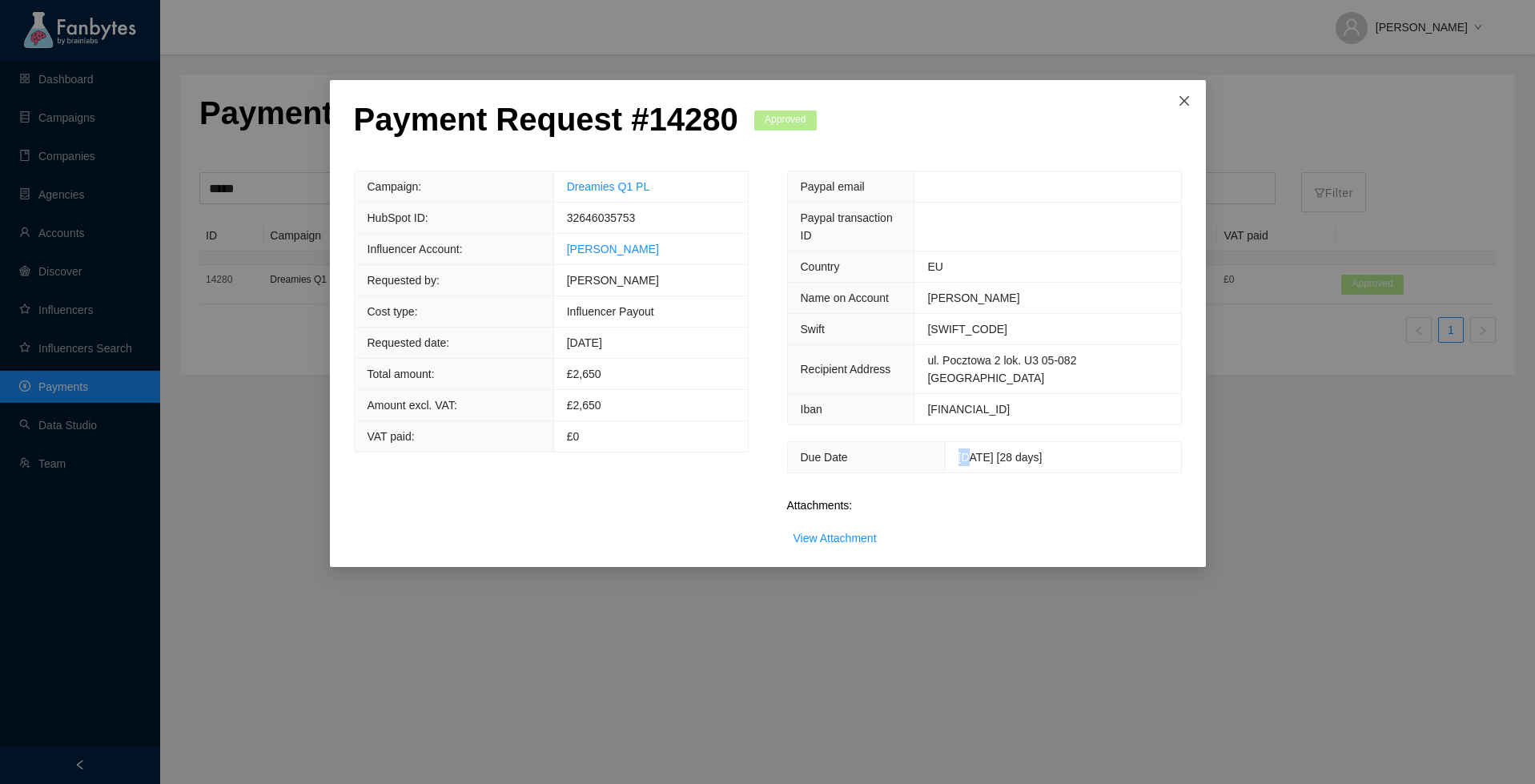
click at [1182, 104] on icon "close" at bounding box center [1183, 101] width 9 height 9
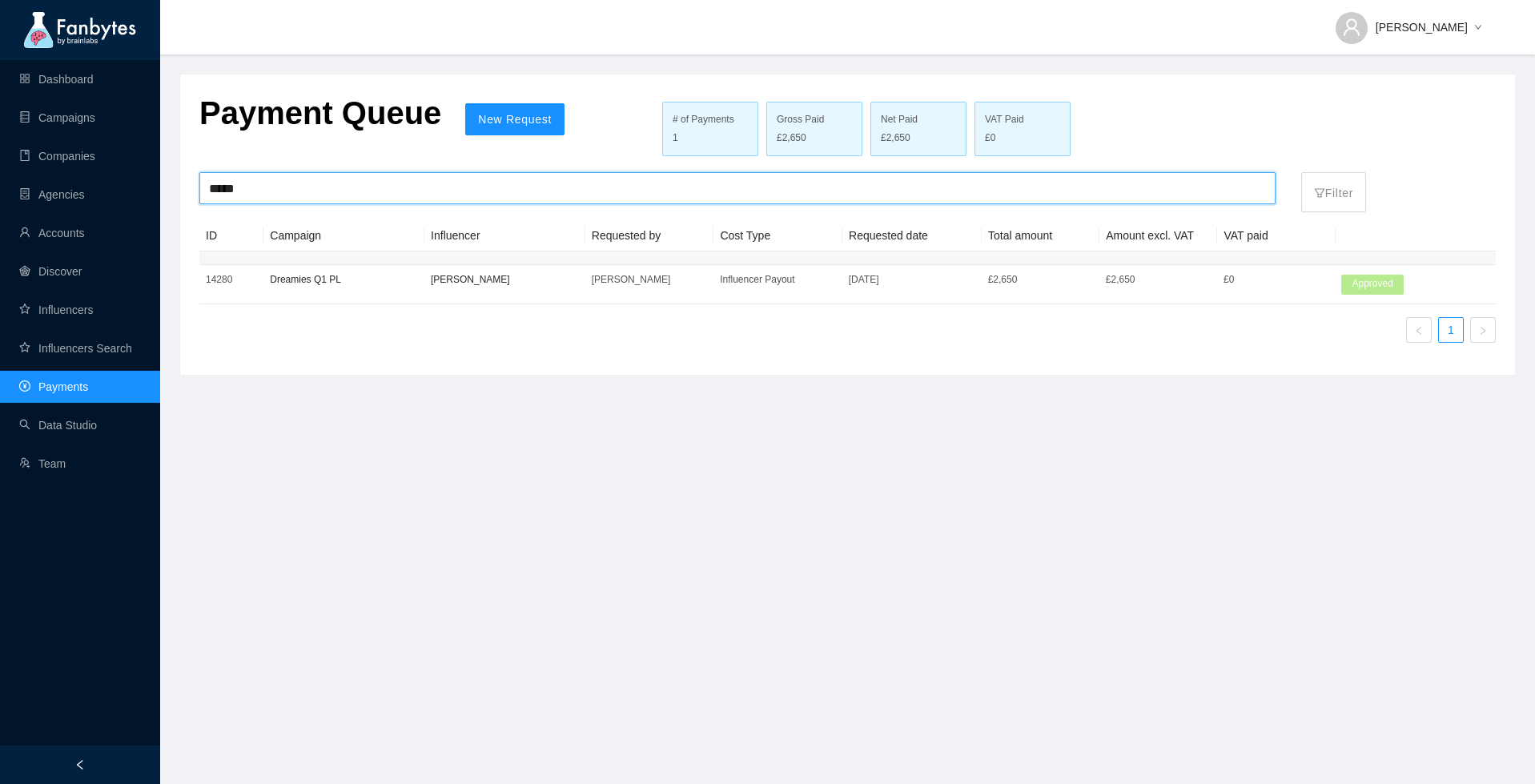
click at [279, 186] on input "*****" at bounding box center [737, 188] width 1057 height 30
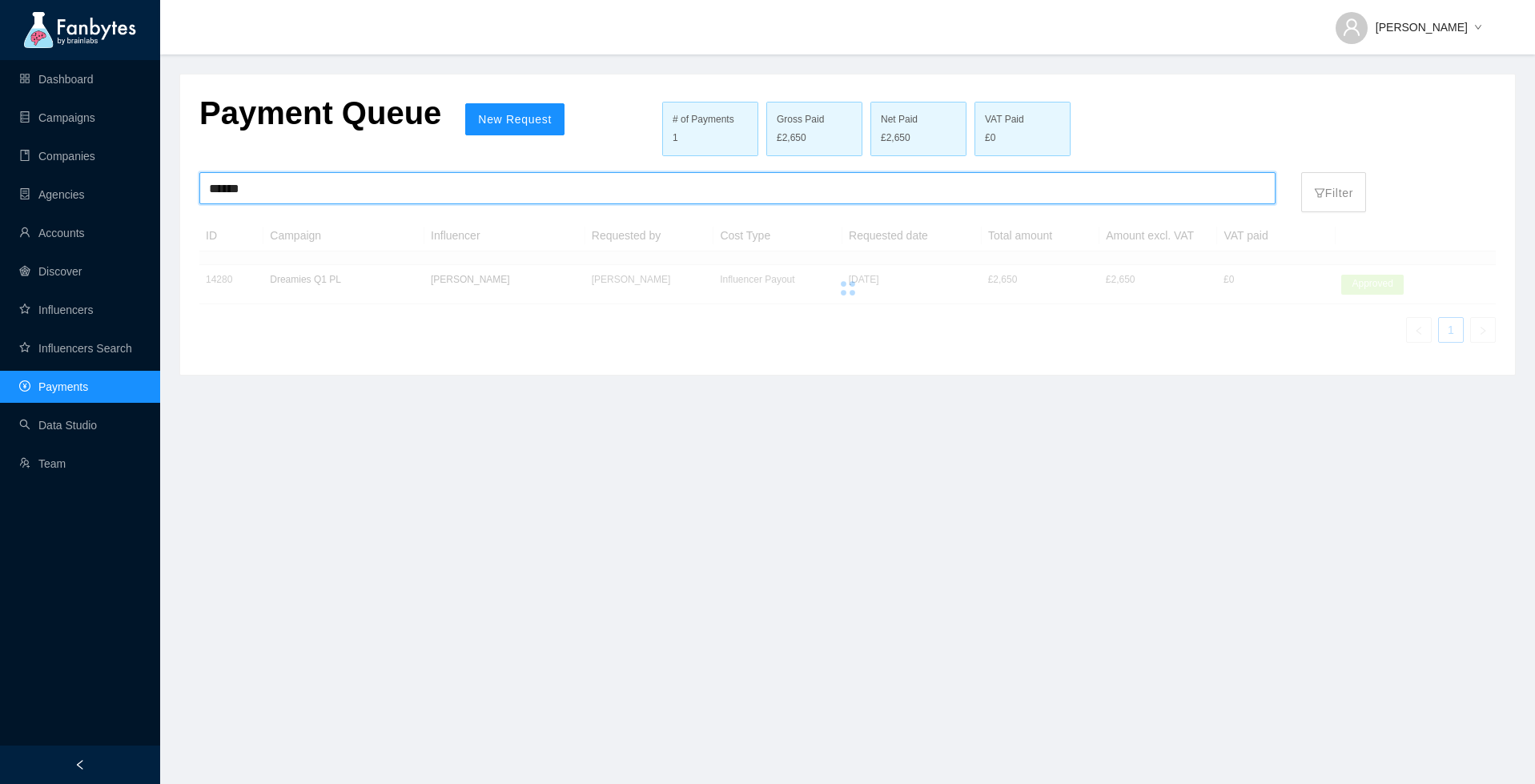
click at [215, 185] on input "******" at bounding box center [737, 188] width 1057 height 30
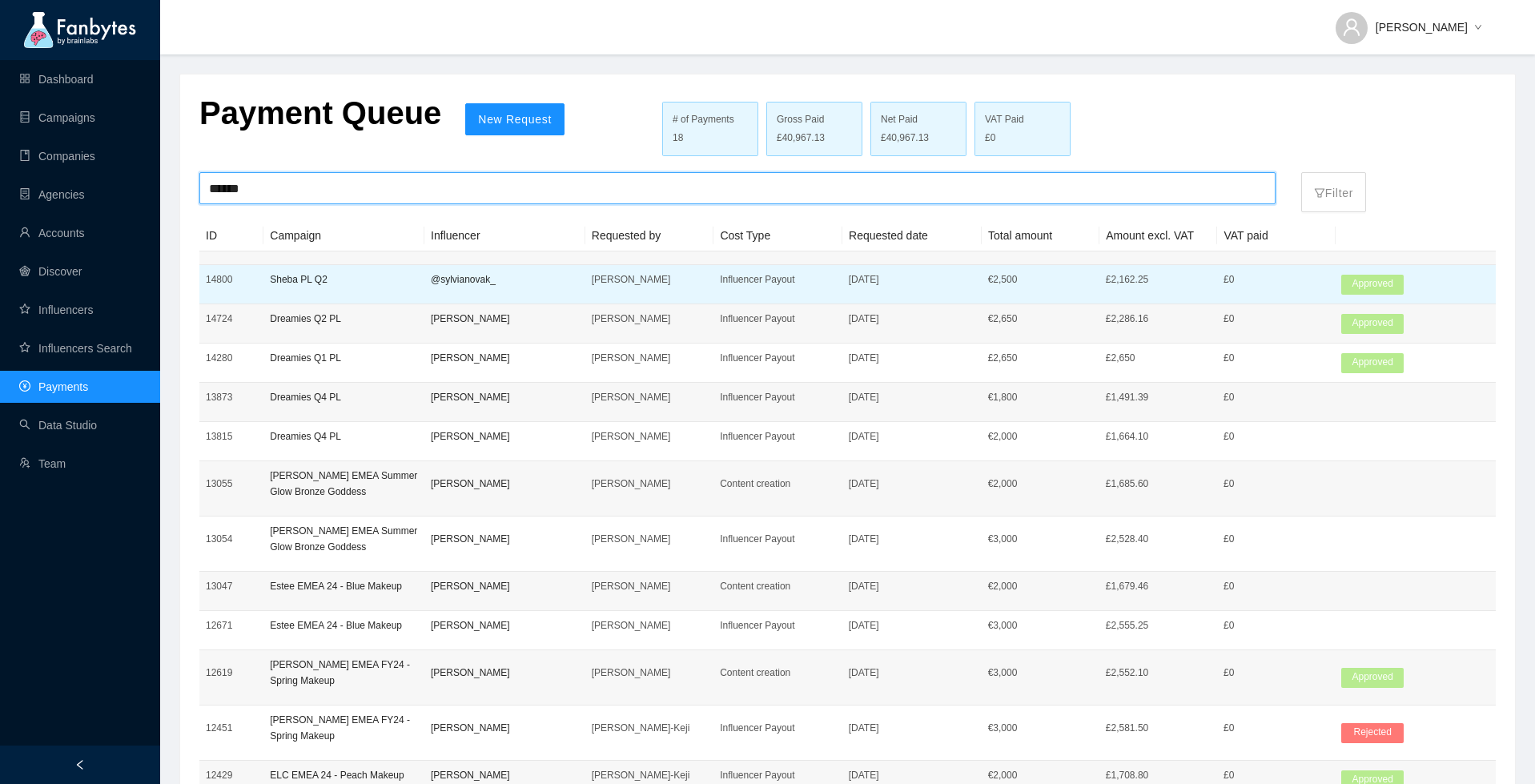
type input "******"
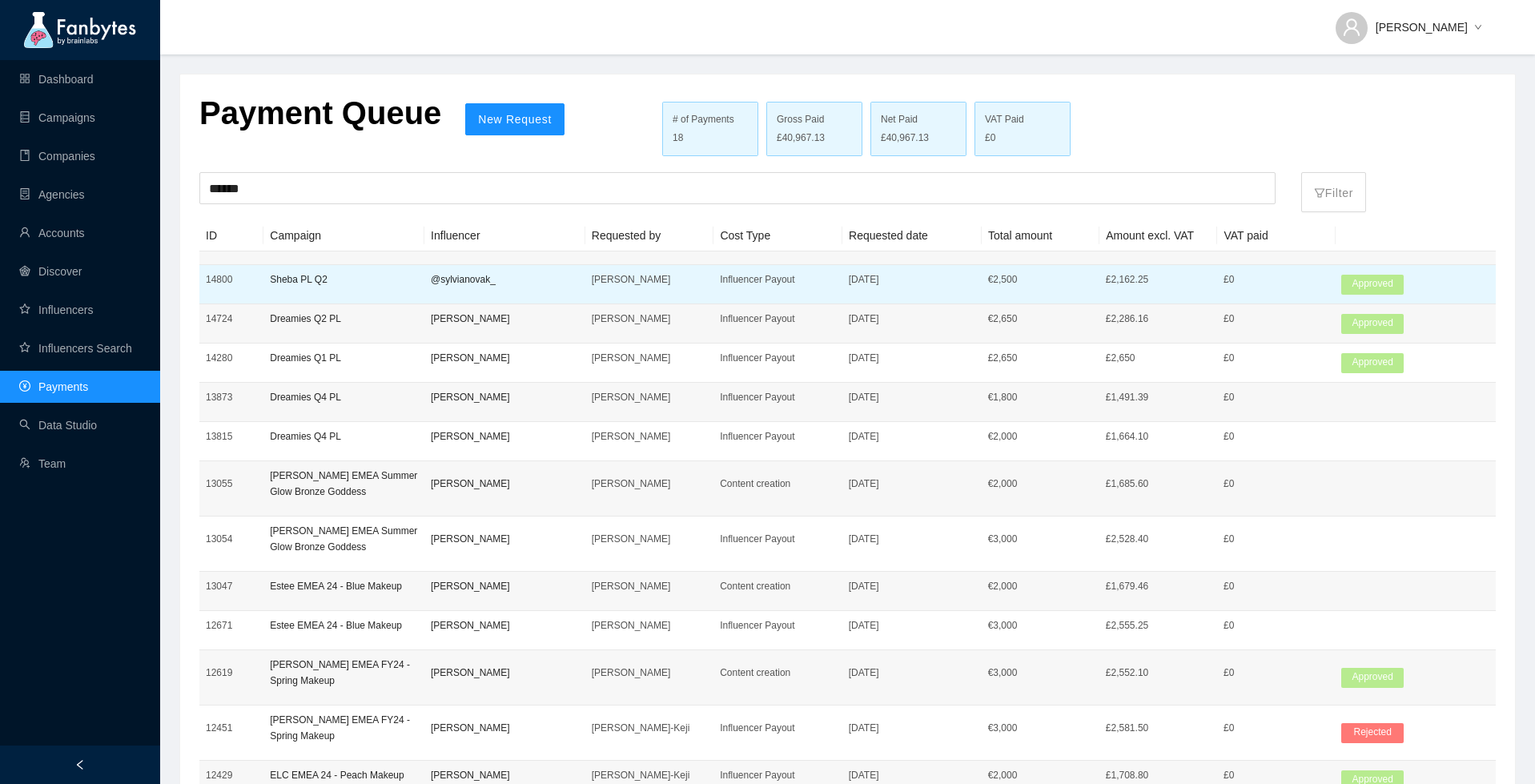
click at [485, 274] on p "@sylvianovak_" at bounding box center [505, 279] width 149 height 16
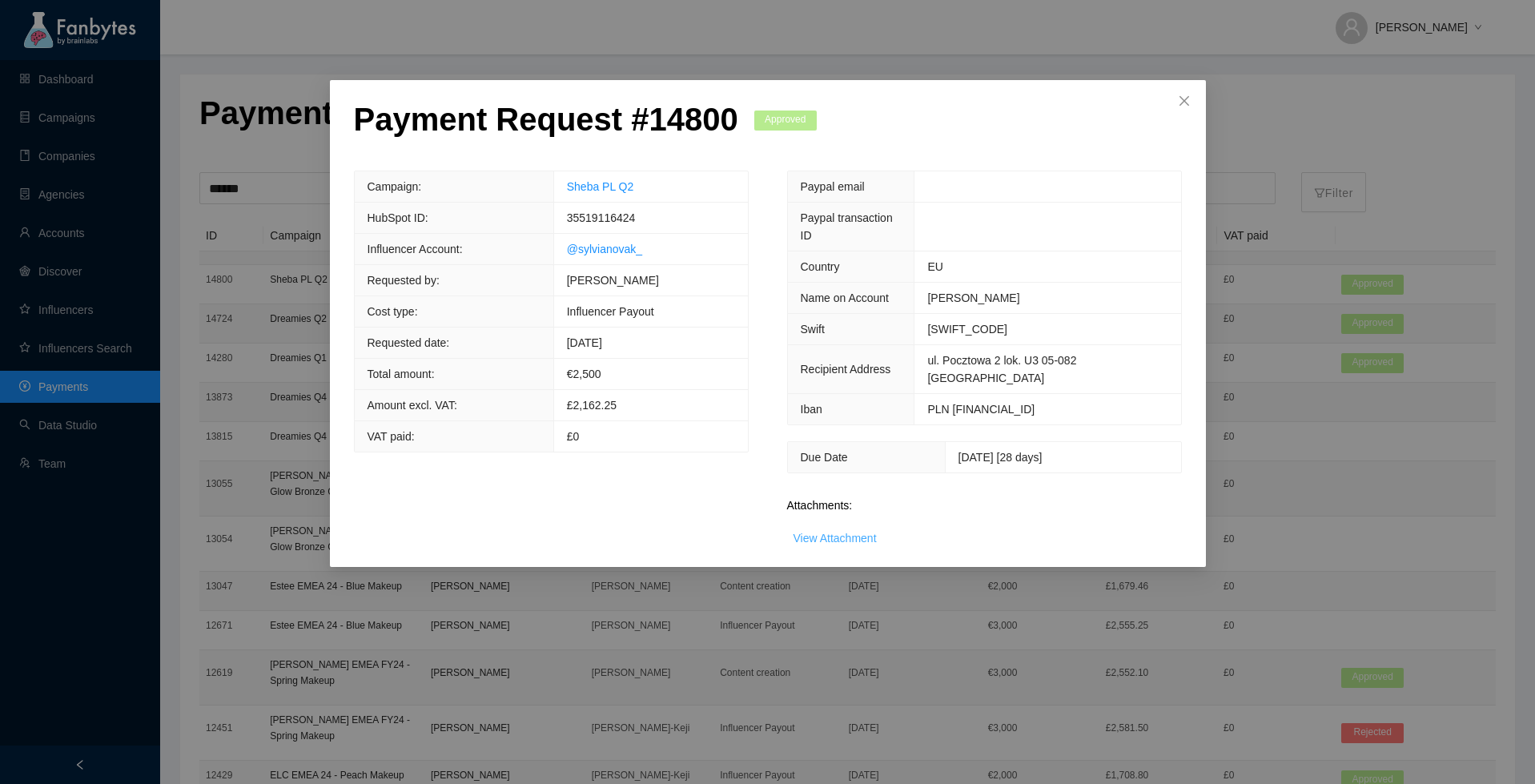
click at [833, 540] on link "View Attachment" at bounding box center [834, 538] width 83 height 13
